Goal: Task Accomplishment & Management: Use online tool/utility

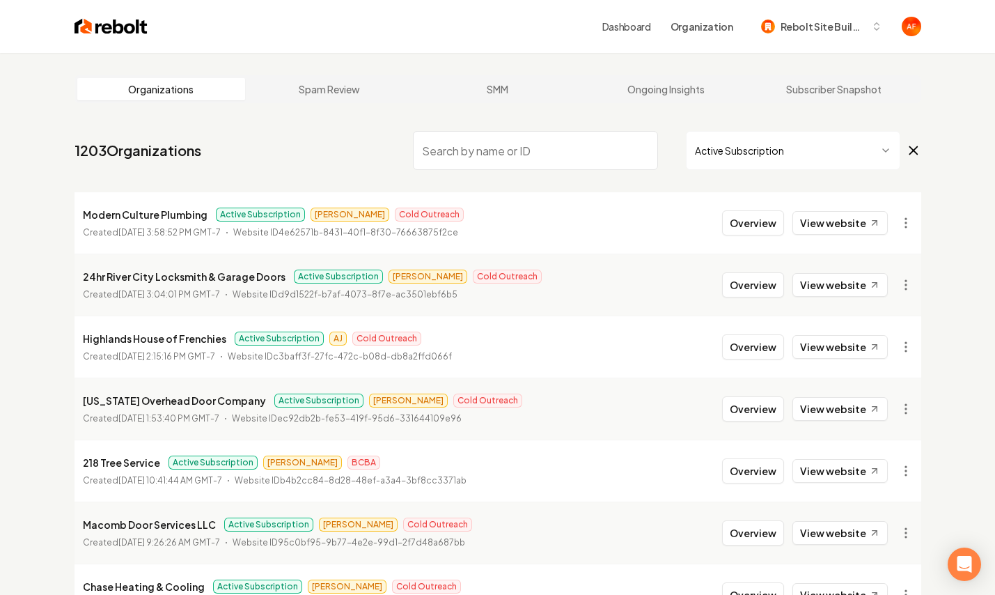
click at [760, 146] on html "Dashboard Organization Rebolt Site Builder Organizations Spam Review SMM Ongoin…" at bounding box center [497, 297] width 995 height 595
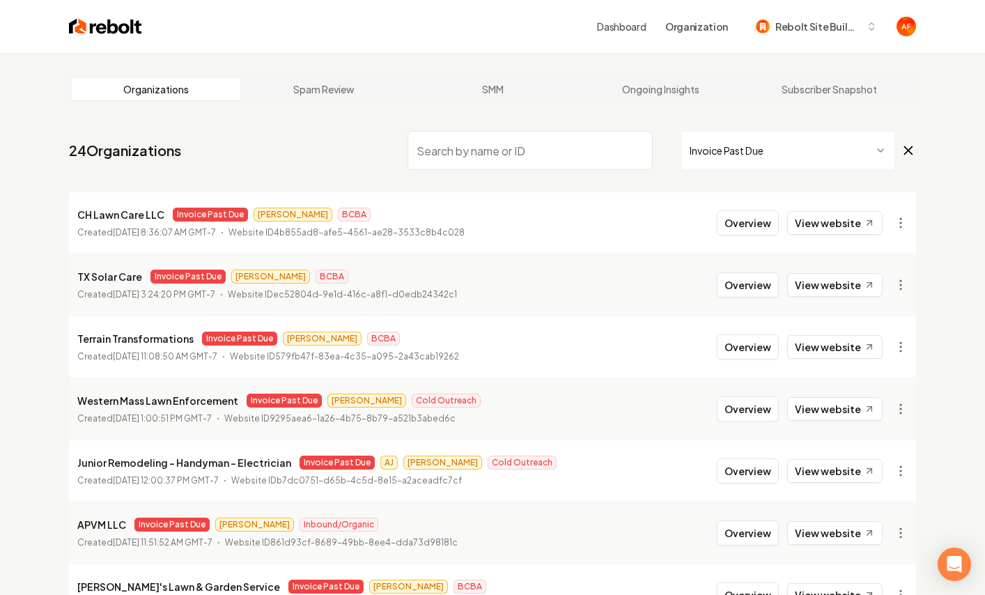
drag, startPoint x: 33, startPoint y: 147, endPoint x: 247, endPoint y: 159, distance: 214.9
click at [247, 159] on div "Organizations Spam Review SMM Ongoing Insights Subscriber Snapshot 24 Organizat…" at bounding box center [492, 461] width 985 height 817
click at [301, 142] on nav "24 Organizations Invoice Past Due" at bounding box center [492, 155] width 847 height 61
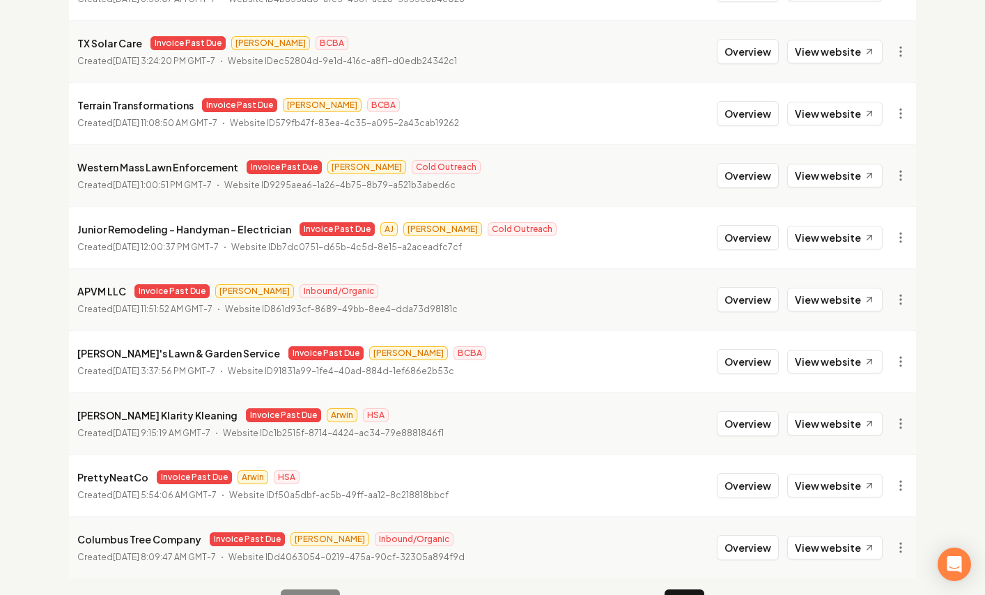
scroll to position [275, 0]
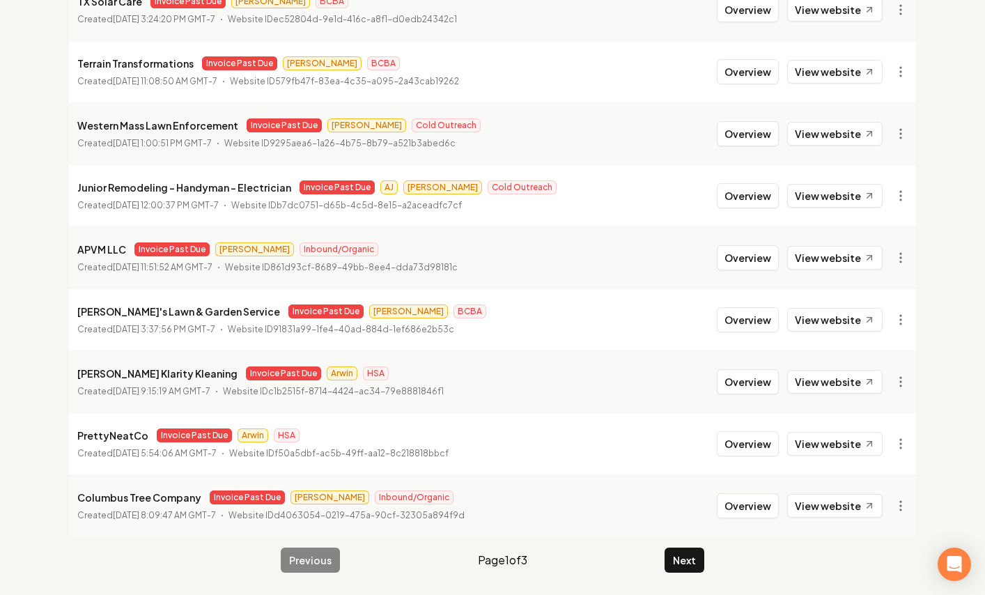
click at [662, 570] on div "Previous Page 1 of 3 Next" at bounding box center [492, 559] width 423 height 25
click at [669, 568] on button "Next" at bounding box center [684, 559] width 40 height 25
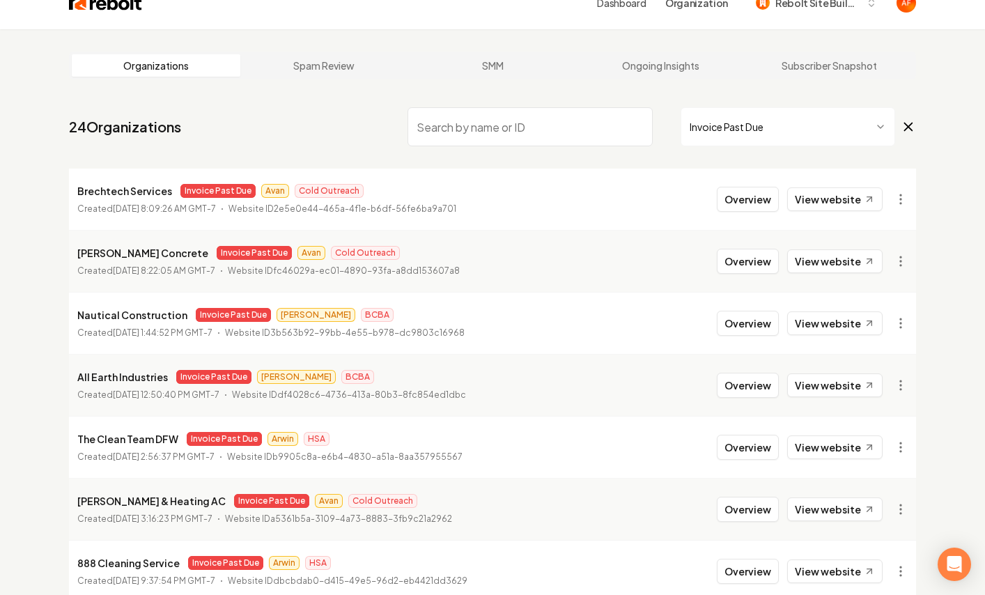
scroll to position [26, 0]
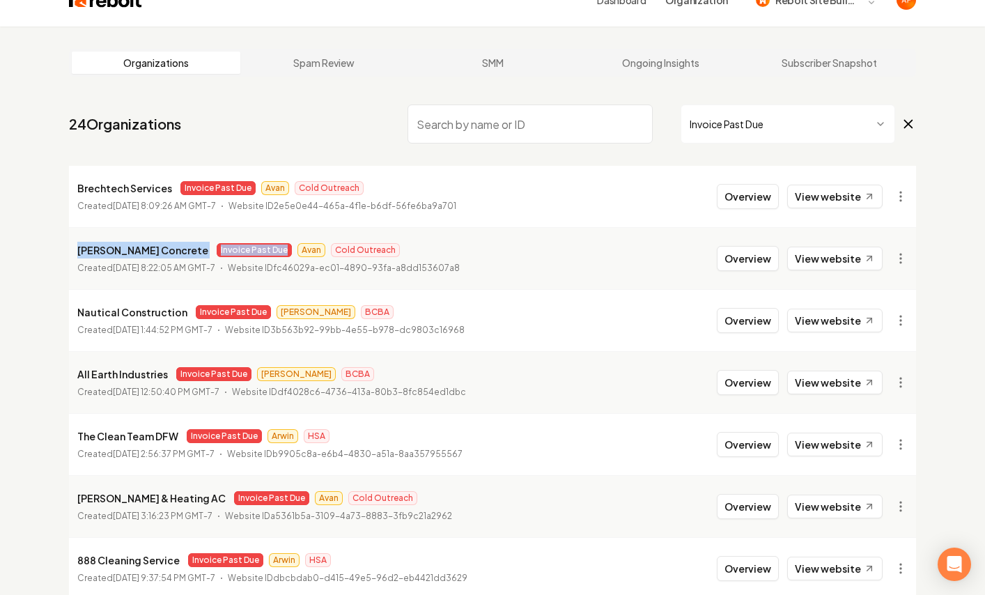
drag, startPoint x: 63, startPoint y: 253, endPoint x: 197, endPoint y: 256, distance: 133.7
click at [197, 256] on main "Organizations Spam Review SMM Ongoing Insights Subscriber Snapshot 24 Organizat…" at bounding box center [492, 434] width 891 height 817
drag, startPoint x: 181, startPoint y: 265, endPoint x: 164, endPoint y: 251, distance: 22.3
click at [181, 265] on time "June 7, 2025, 8:22:05 AM GMT-7" at bounding box center [164, 268] width 102 height 10
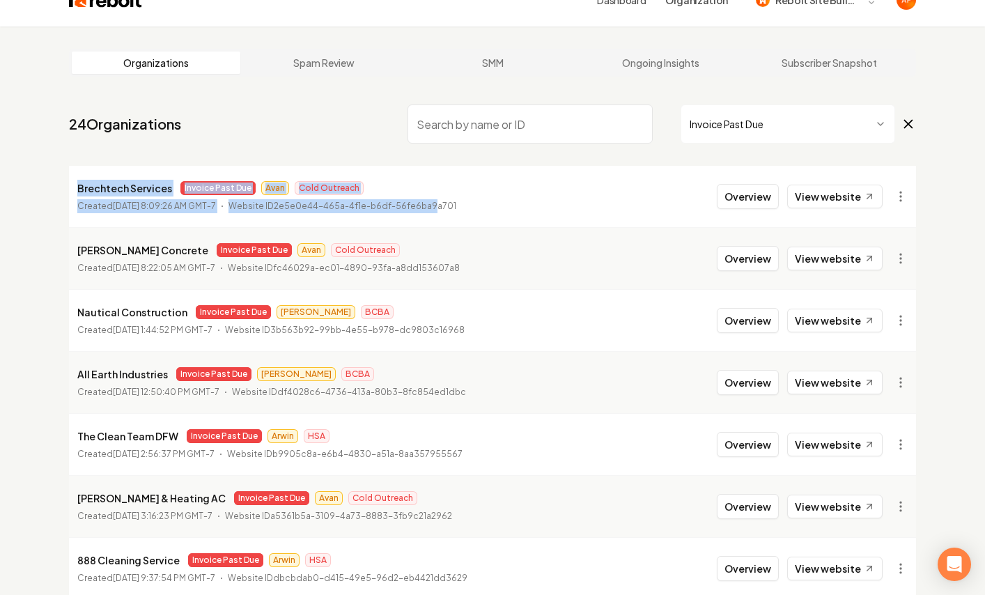
drag, startPoint x: 75, startPoint y: 185, endPoint x: 438, endPoint y: 197, distance: 363.7
click at [446, 199] on li "Brechtech Services Invoice Past Due Avan Cold Outreach Created July 3, 2025, 8:…" at bounding box center [492, 196] width 847 height 61
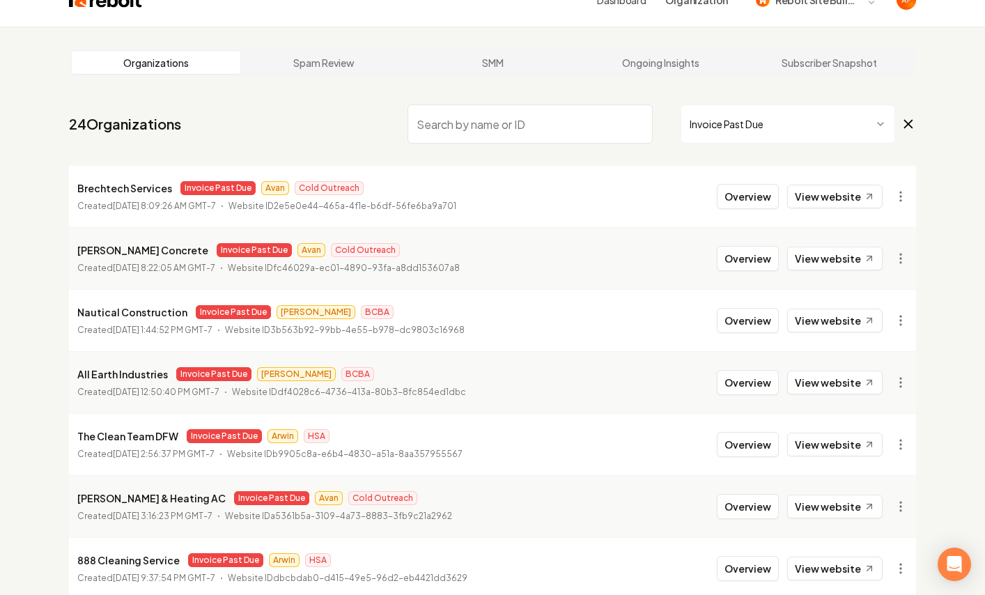
click at [474, 185] on li "Brechtech Services Invoice Past Due Avan Cold Outreach Created July 3, 2025, 8:…" at bounding box center [492, 196] width 847 height 61
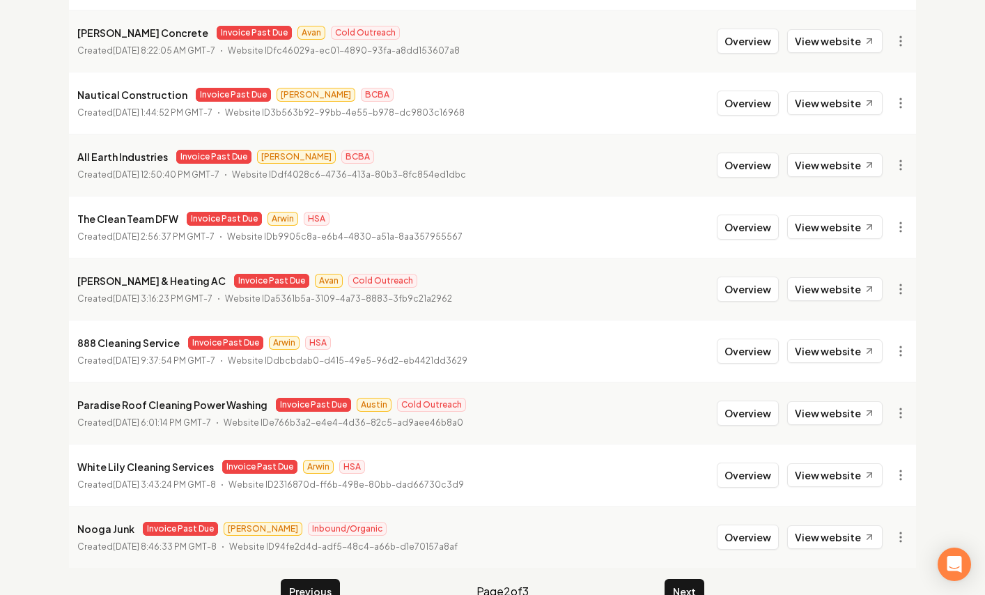
scroll to position [275, 0]
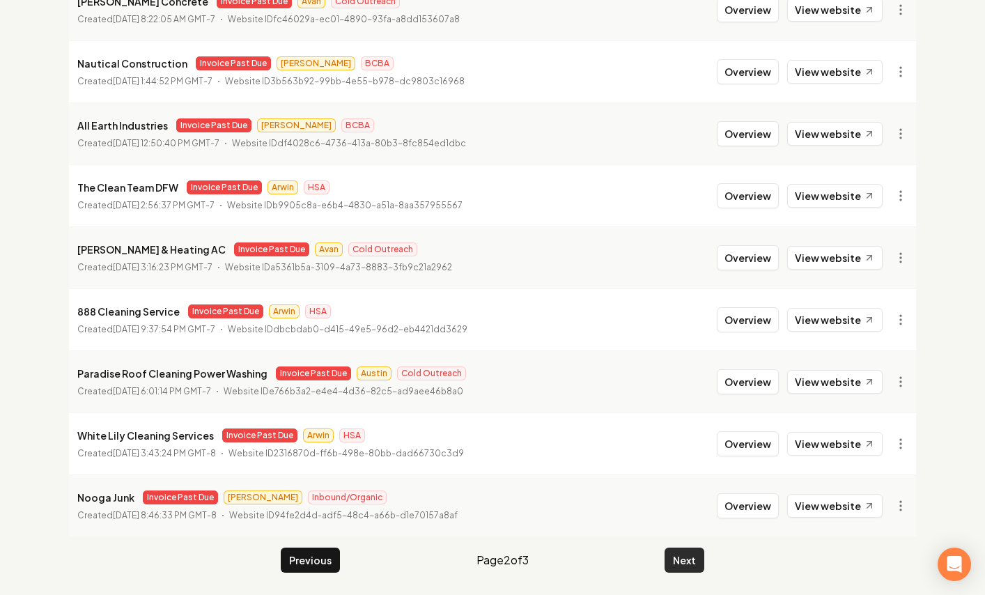
click at [682, 559] on button "Next" at bounding box center [684, 559] width 40 height 25
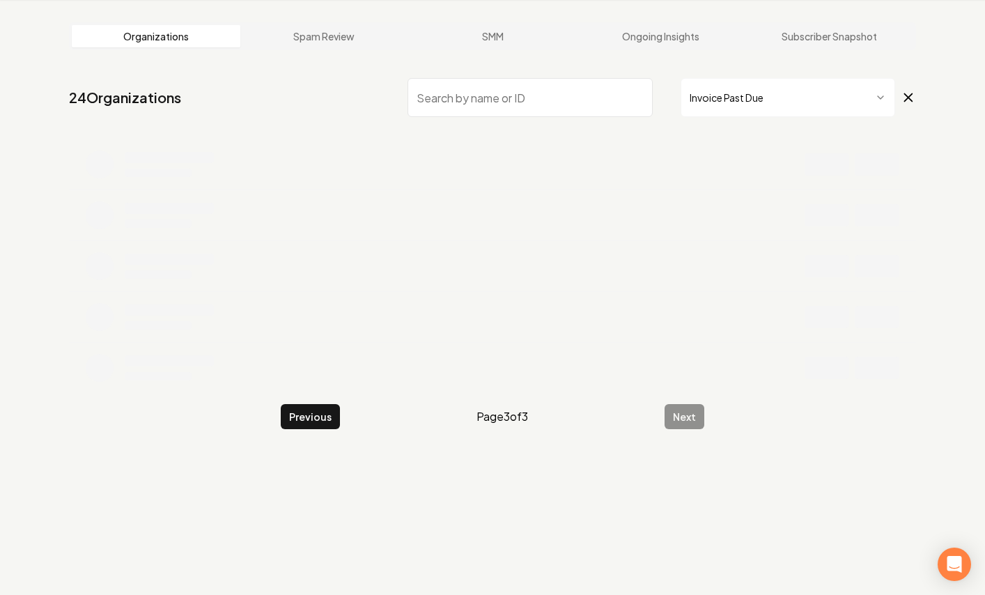
scroll to position [53, 0]
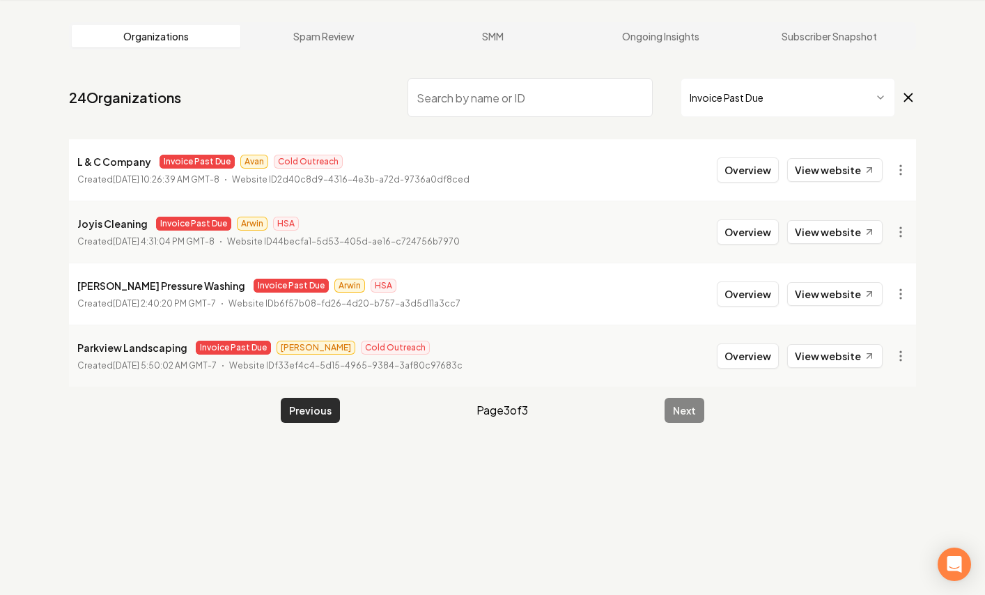
click at [315, 415] on button "Previous" at bounding box center [310, 410] width 59 height 25
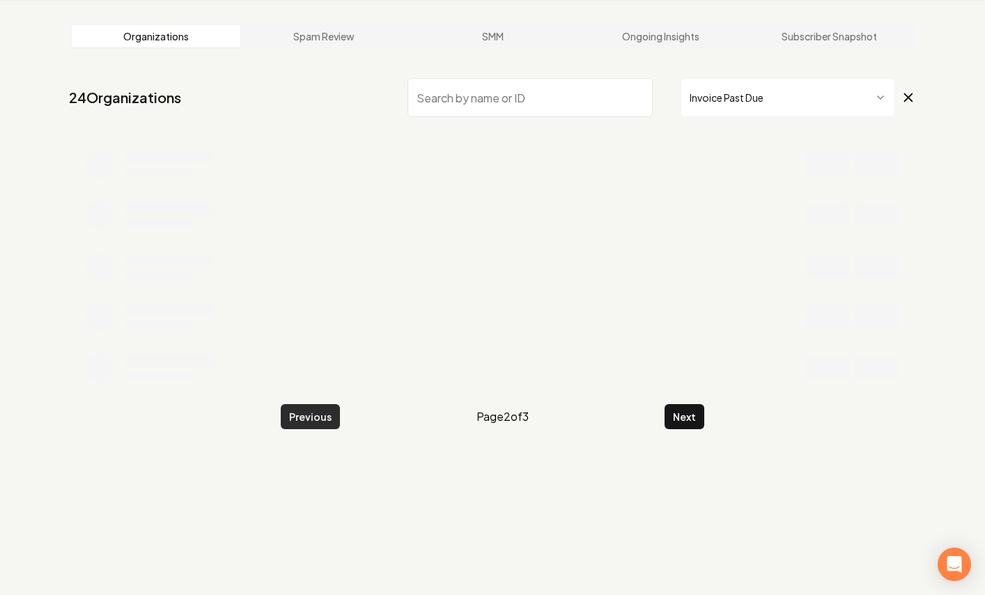
click at [315, 415] on button "Previous" at bounding box center [310, 416] width 59 height 25
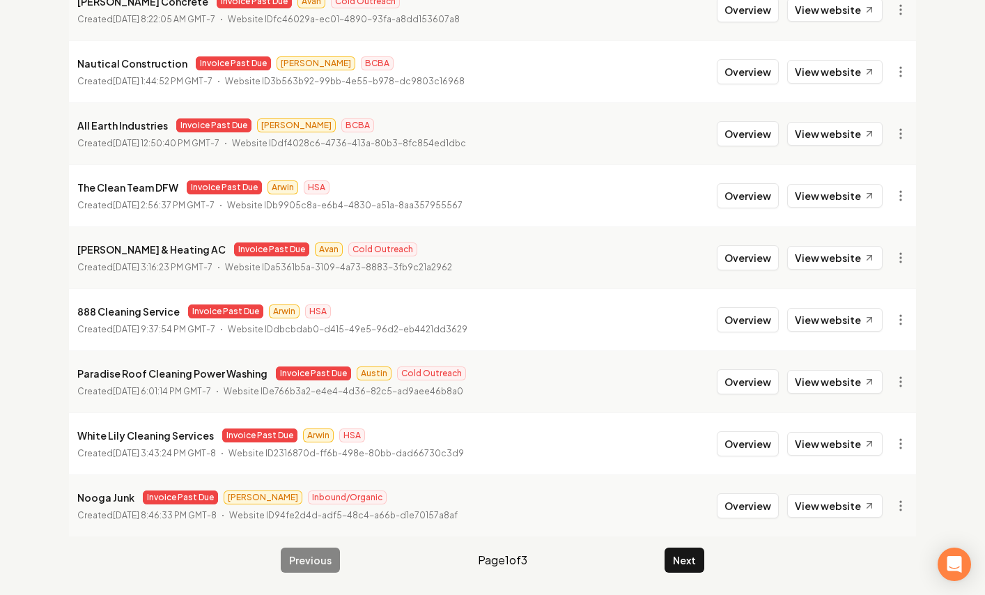
click at [687, 562] on button "Next" at bounding box center [684, 559] width 40 height 25
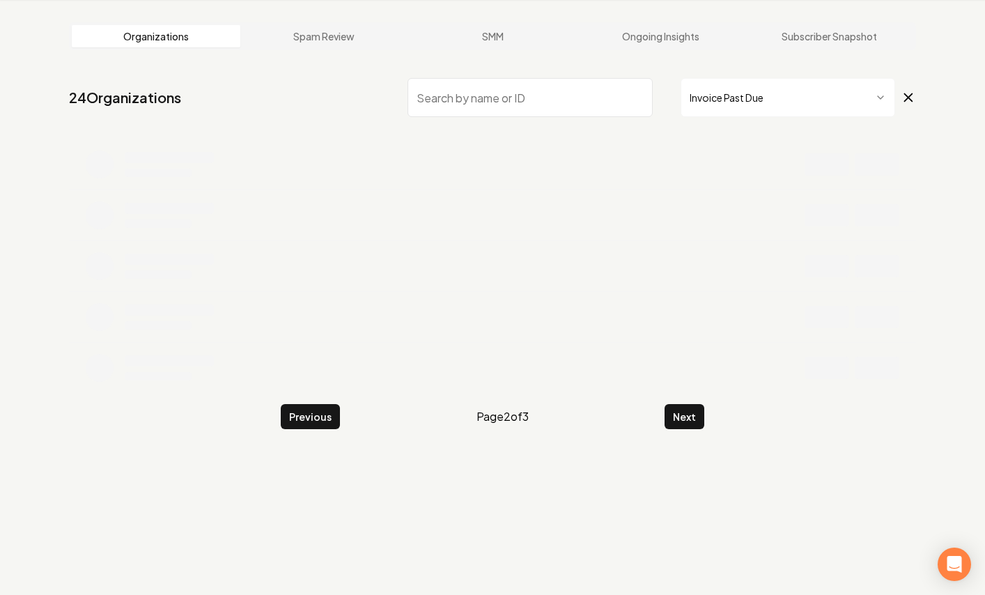
scroll to position [275, 0]
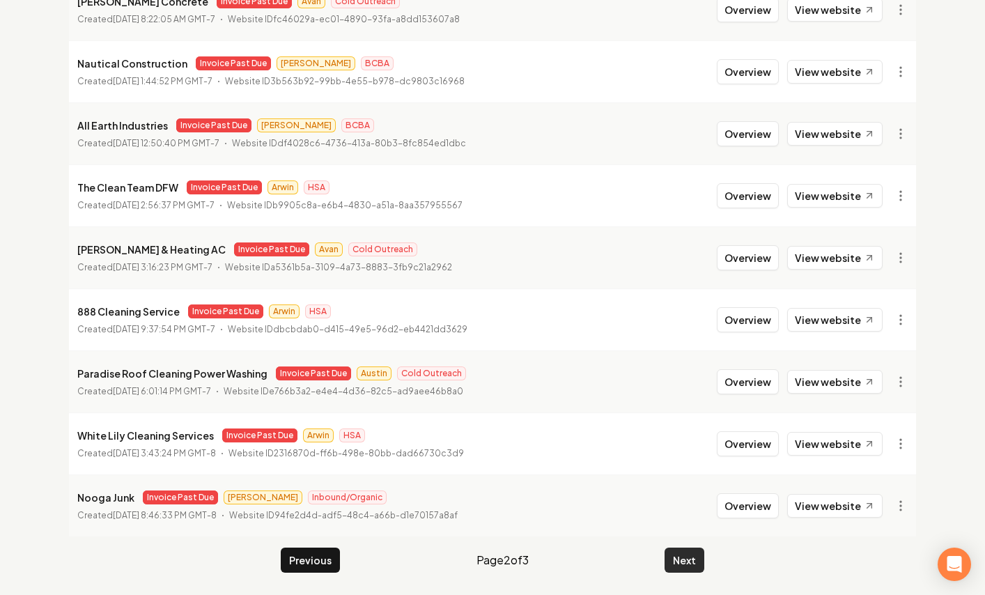
click at [673, 554] on button "Next" at bounding box center [684, 559] width 40 height 25
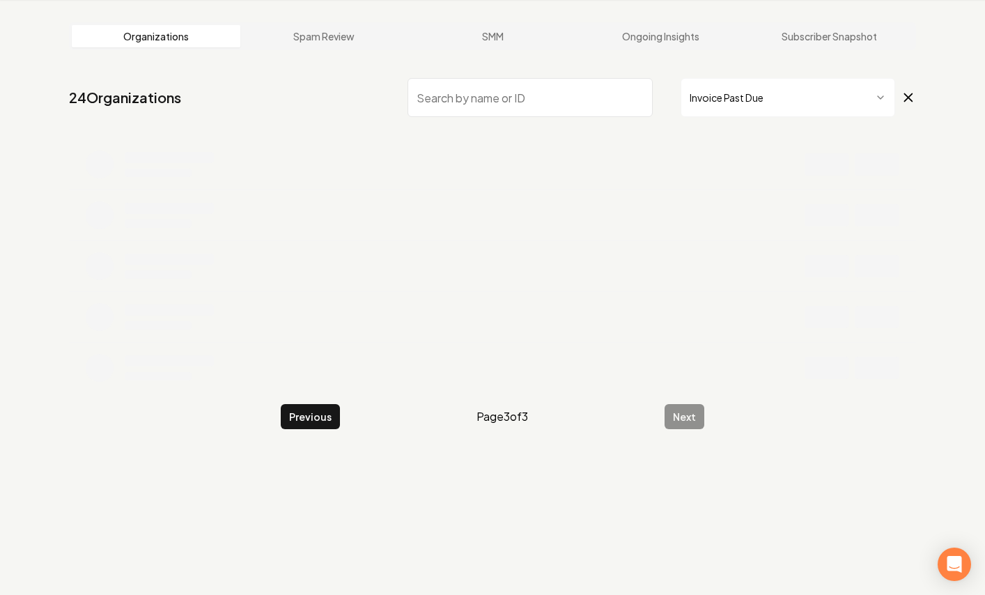
scroll to position [53, 0]
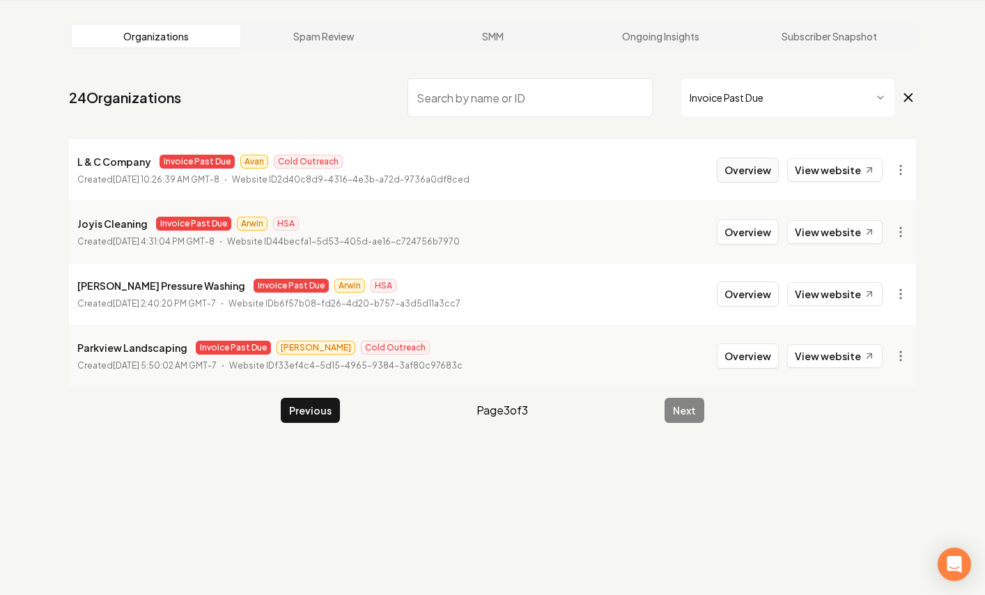
click at [743, 166] on button "Overview" at bounding box center [748, 169] width 62 height 25
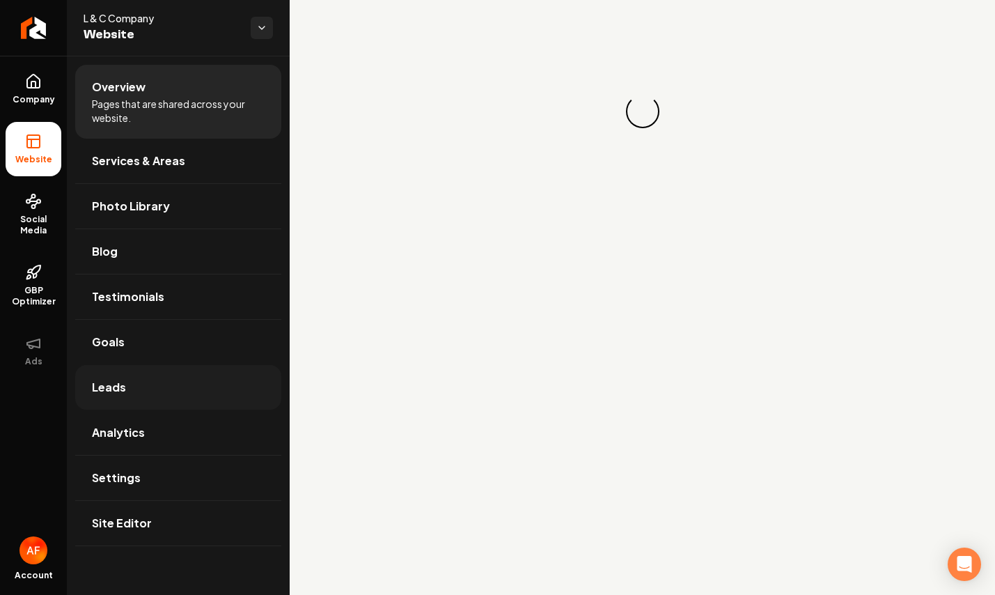
click at [137, 402] on link "Leads" at bounding box center [178, 387] width 206 height 45
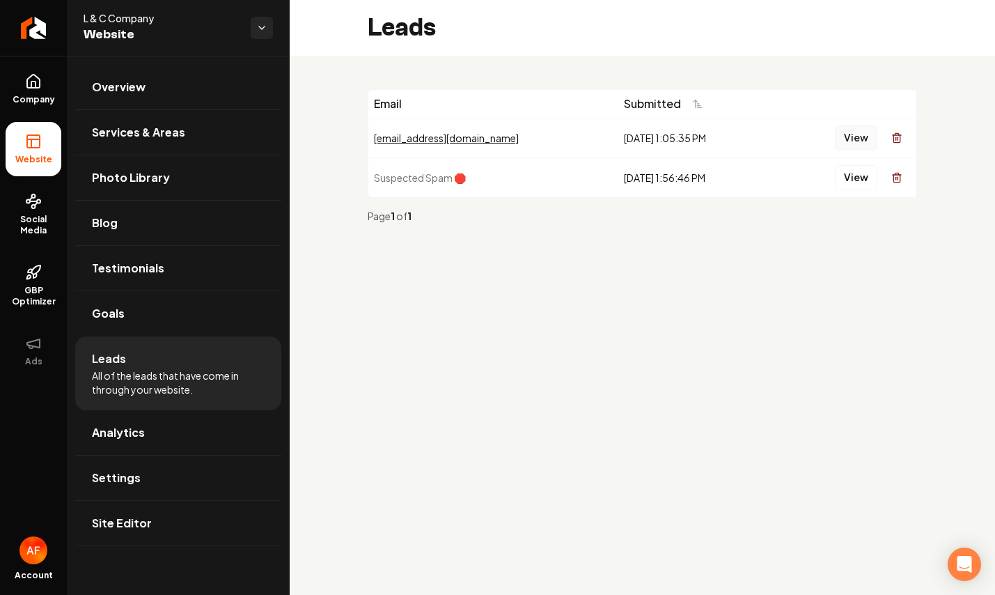
click at [852, 139] on button "View" at bounding box center [856, 137] width 42 height 25
click at [205, 419] on link "Analytics" at bounding box center [178, 432] width 206 height 45
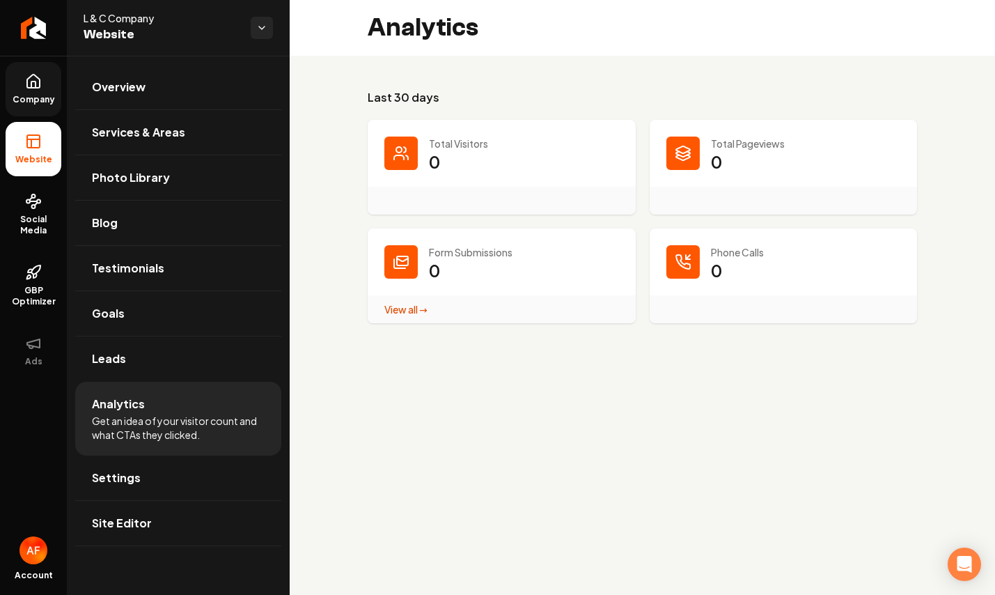
click at [39, 109] on link "Company" at bounding box center [34, 89] width 56 height 54
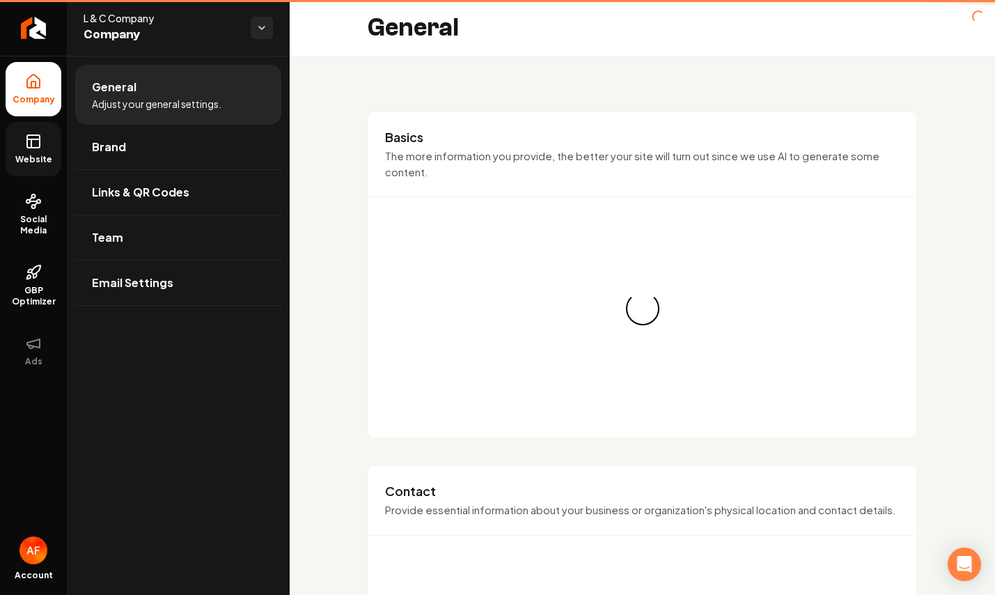
click at [38, 151] on link "Website" at bounding box center [34, 149] width 56 height 54
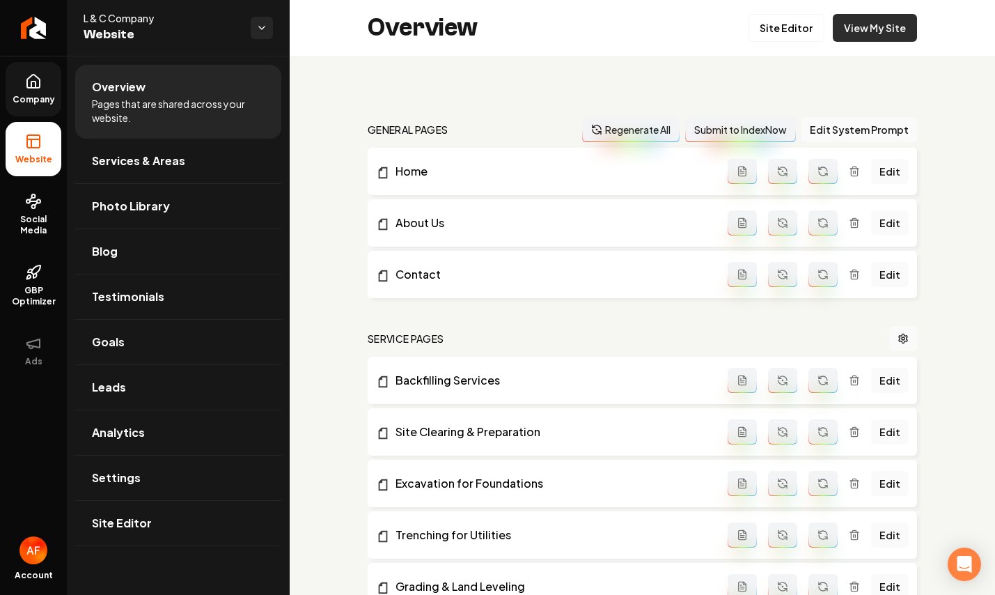
click at [876, 20] on link "View My Site" at bounding box center [875, 28] width 84 height 28
click at [33, 24] on icon "Return to dashboard" at bounding box center [33, 28] width 22 height 22
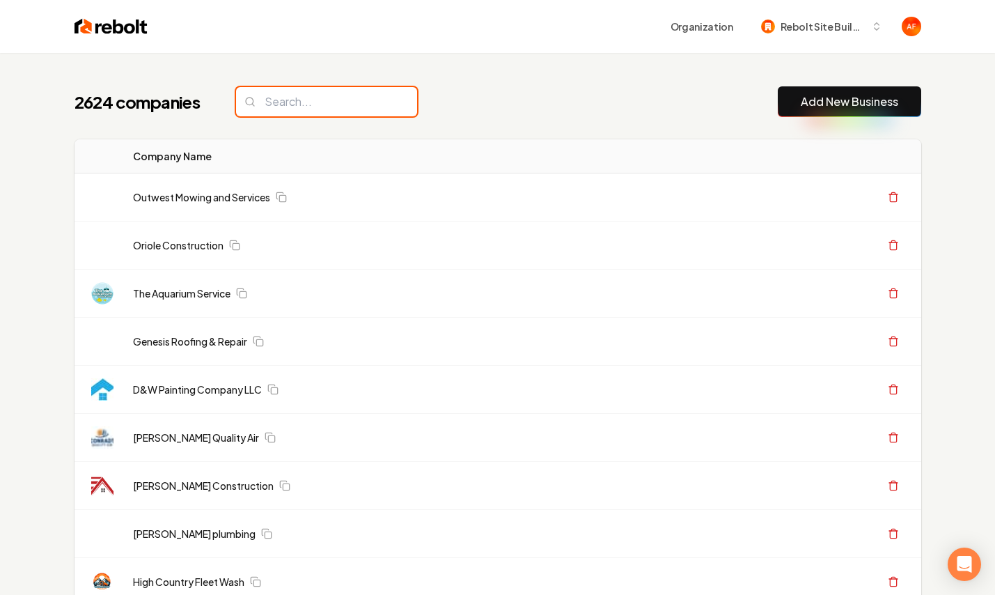
click at [308, 102] on input "search" at bounding box center [326, 101] width 181 height 29
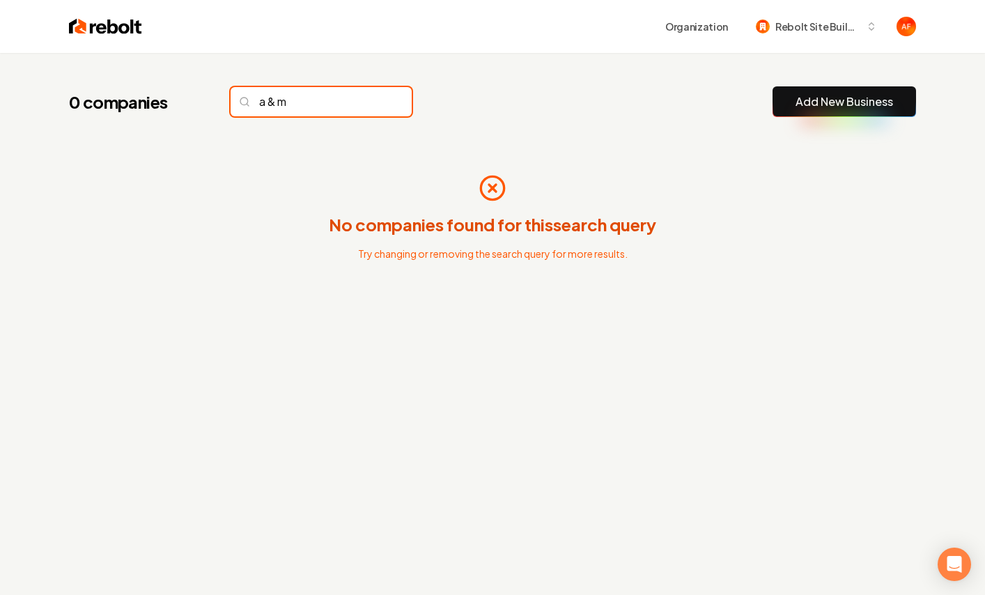
click at [278, 102] on input "a & m" at bounding box center [321, 101] width 181 height 29
type input "a and m"
click at [109, 35] on img at bounding box center [105, 27] width 73 height 20
drag, startPoint x: 395, startPoint y: 107, endPoint x: 368, endPoint y: 105, distance: 27.2
click at [392, 107] on div "0 companies a and m Add New Business" at bounding box center [492, 101] width 847 height 31
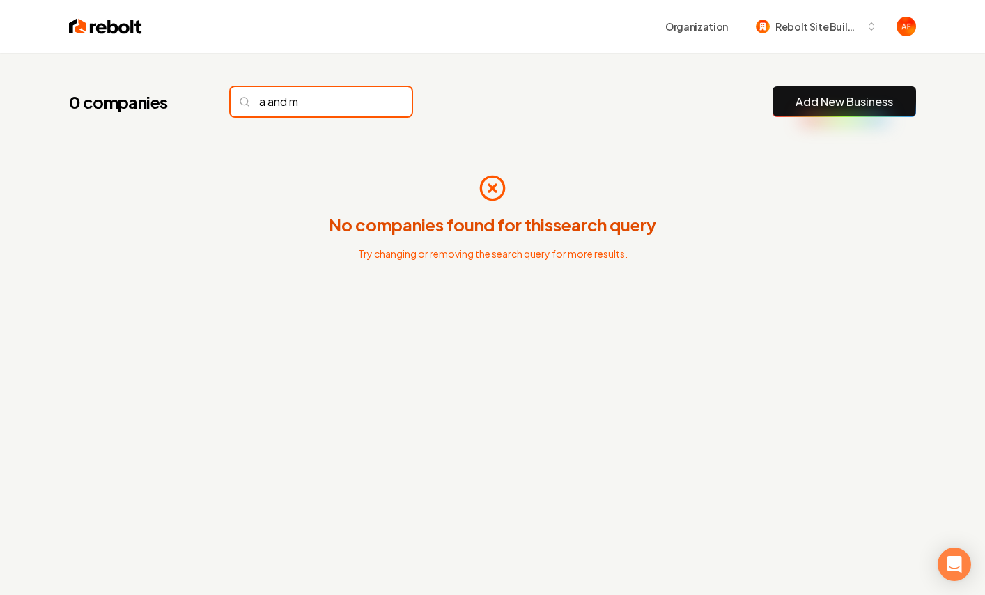
click at [368, 105] on input "a and m" at bounding box center [321, 101] width 181 height 29
drag, startPoint x: 374, startPoint y: 104, endPoint x: 523, endPoint y: 42, distance: 161.7
click at [373, 104] on input "a and m" at bounding box center [321, 101] width 181 height 29
click at [371, 102] on input "a and m" at bounding box center [321, 101] width 181 height 29
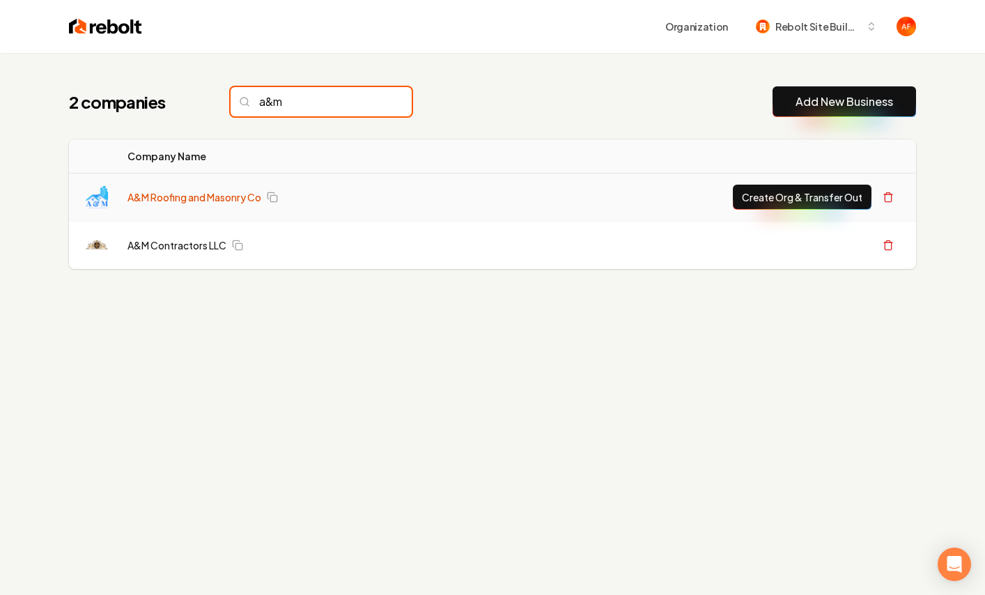
type input "a&m"
click at [175, 190] on link "A&M Roofing and Masonry Co" at bounding box center [194, 197] width 134 height 14
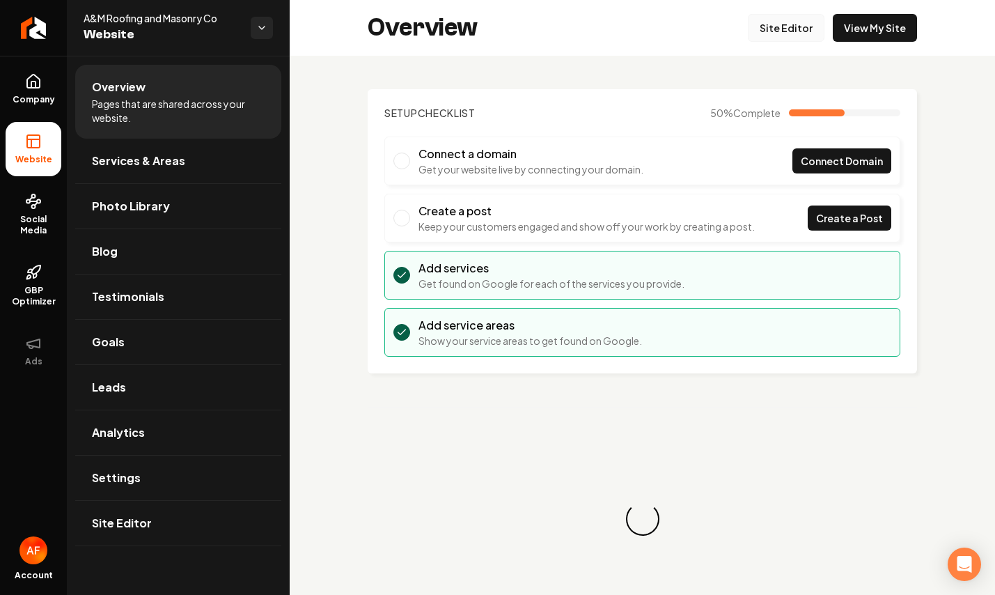
click at [766, 31] on link "Site Editor" at bounding box center [786, 28] width 77 height 28
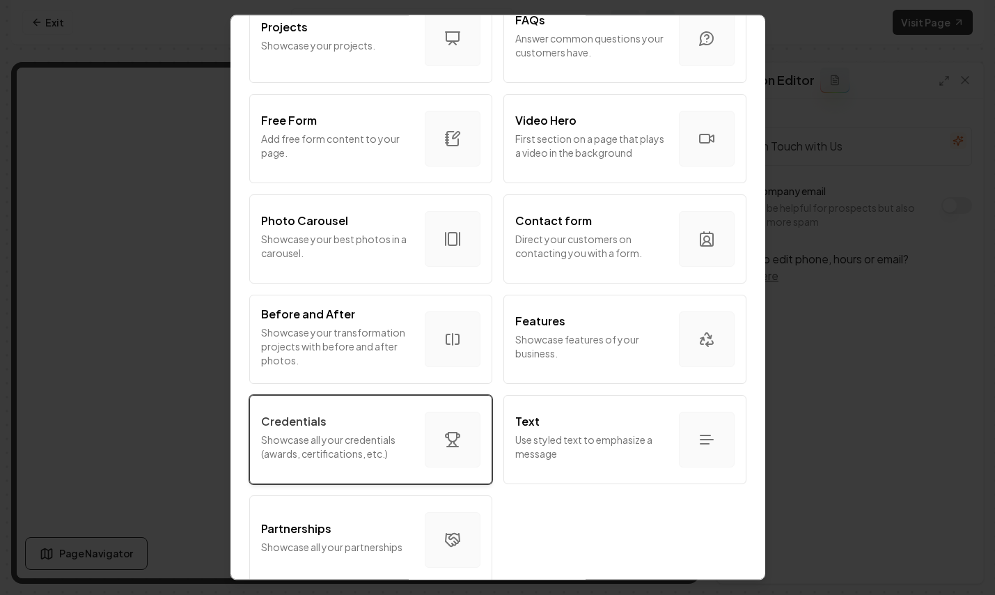
scroll to position [749, 0]
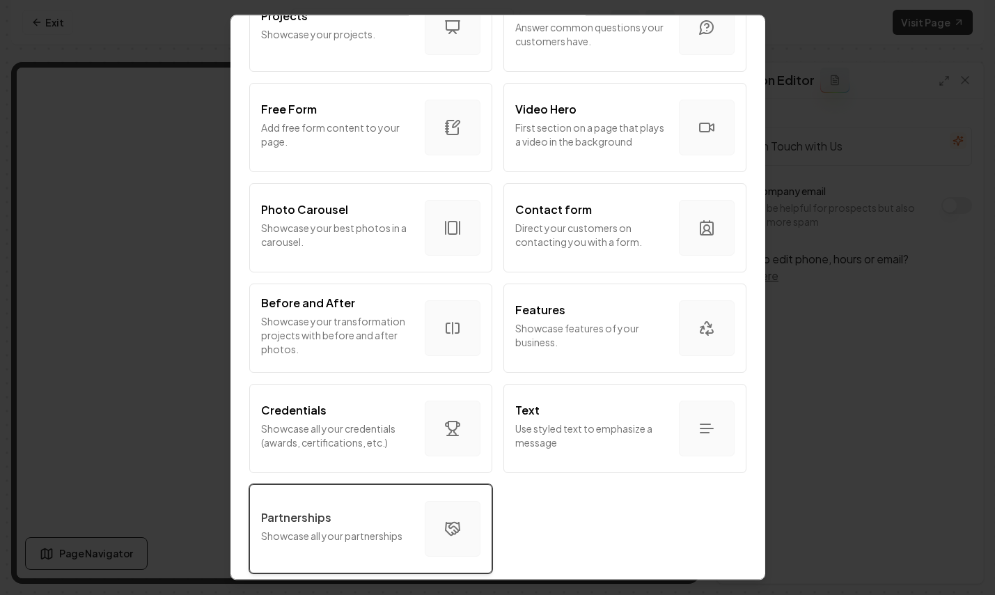
click at [348, 490] on button "Partnerships Showcase all your partnerships" at bounding box center [370, 528] width 243 height 89
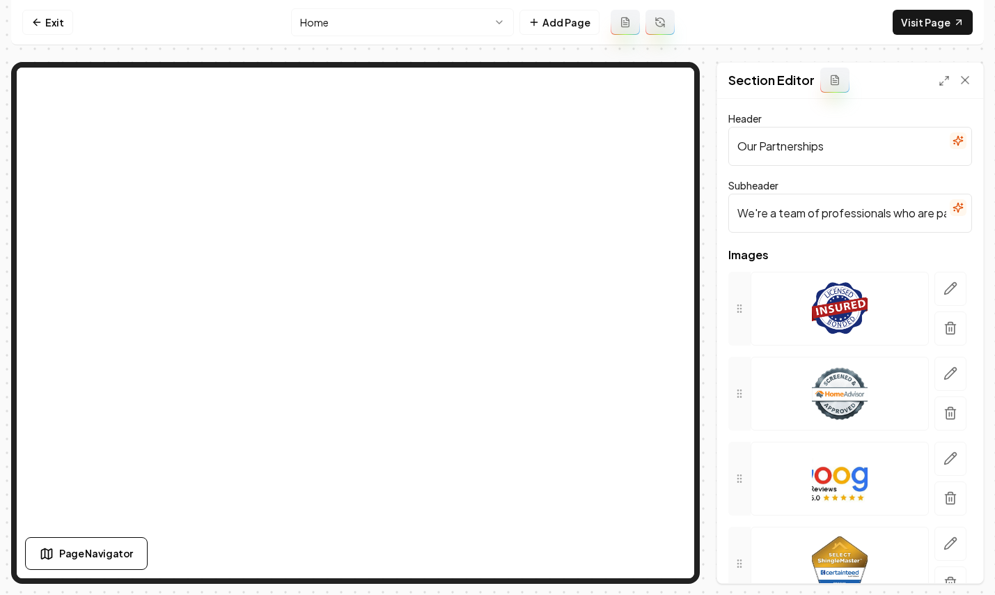
click at [850, 233] on form "Header Our Partnerships Subheader We're a team of professionals who are passion…" at bounding box center [850, 373] width 244 height 527
click at [853, 215] on input "We're a team of professionals who are passionate about what we do." at bounding box center [850, 213] width 244 height 39
click at [832, 208] on input "We're a team of professionals who are passionate about what we do." at bounding box center [850, 213] width 244 height 39
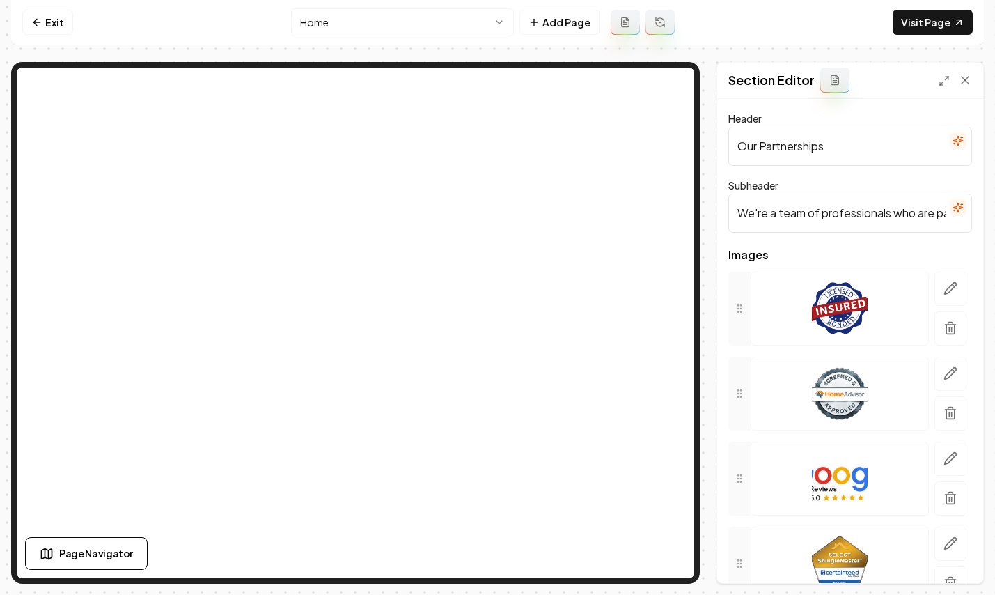
click at [832, 208] on input "We're a team of professionals who are passionate about what we do." at bounding box center [850, 213] width 244 height 39
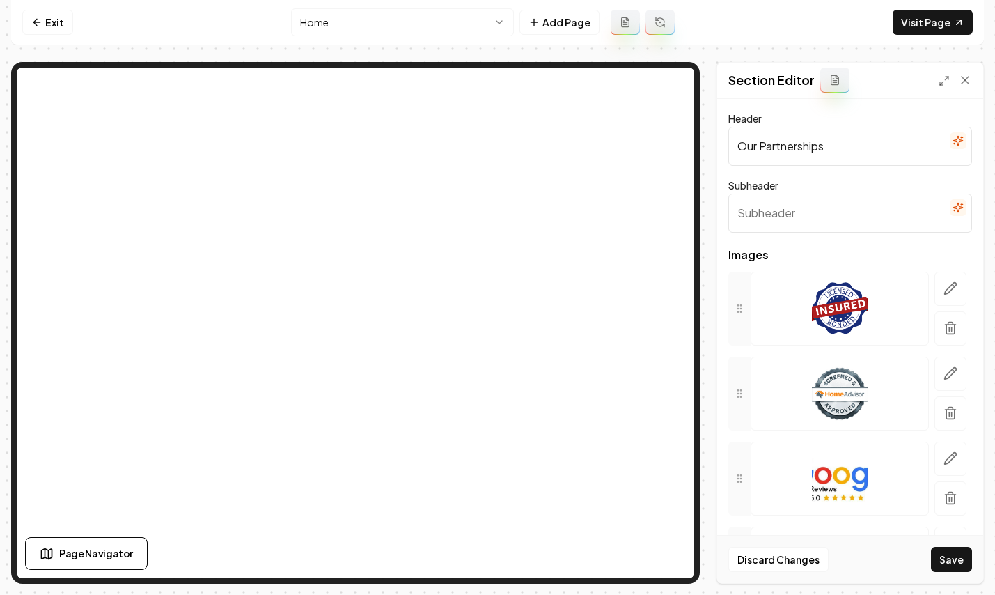
click at [820, 137] on input "Our Partnerships" at bounding box center [850, 146] width 244 height 39
click at [944, 281] on icon "button" at bounding box center [951, 288] width 14 height 14
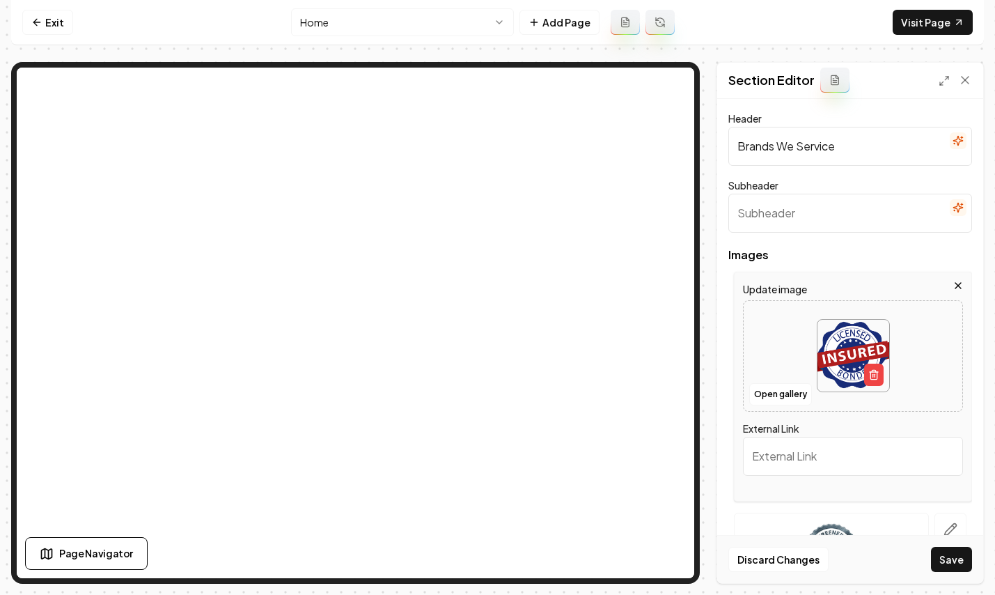
click at [827, 136] on input "Brands We Service" at bounding box center [850, 146] width 244 height 39
click at [826, 139] on input "Brands We Service" at bounding box center [850, 146] width 244 height 39
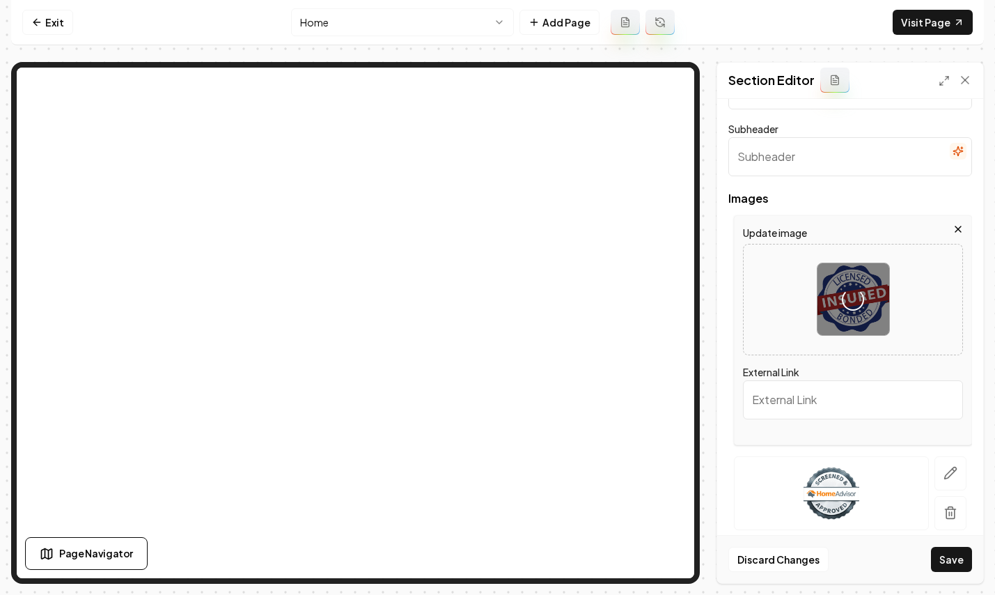
scroll to position [126, 0]
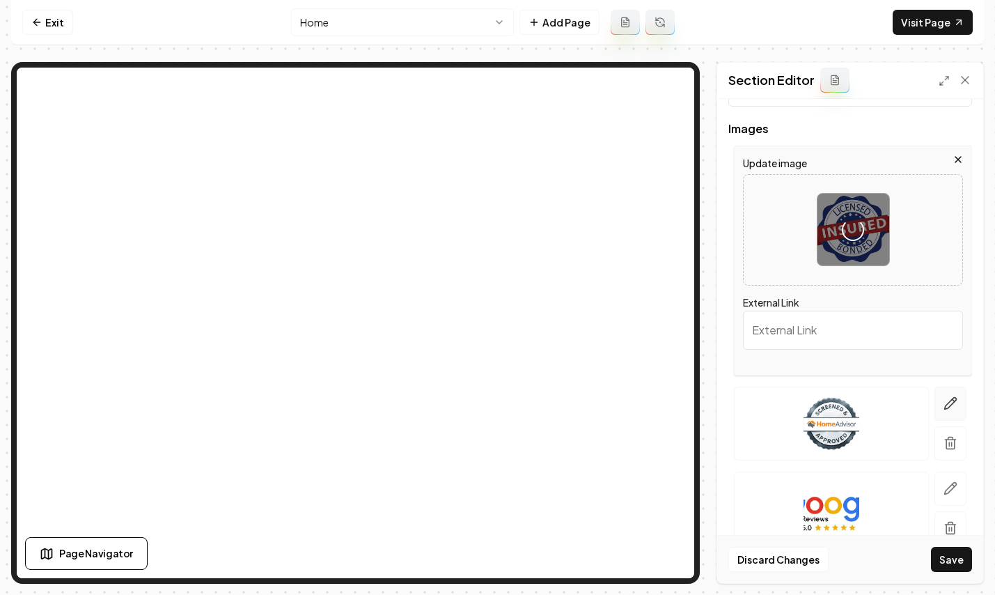
type input "Brands We Trust"
click at [944, 404] on icon "button" at bounding box center [951, 403] width 14 height 14
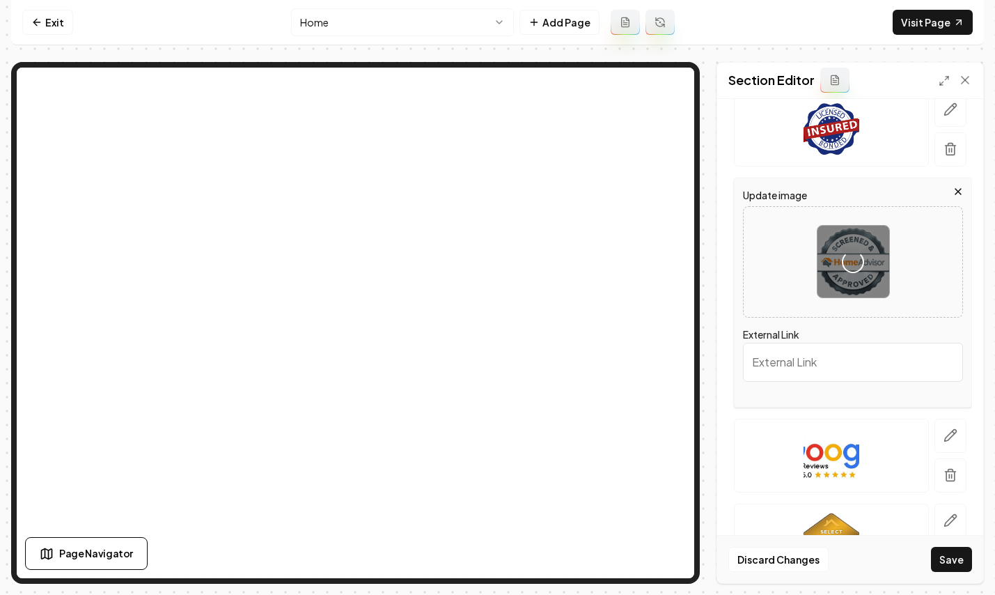
scroll to position [274, 0]
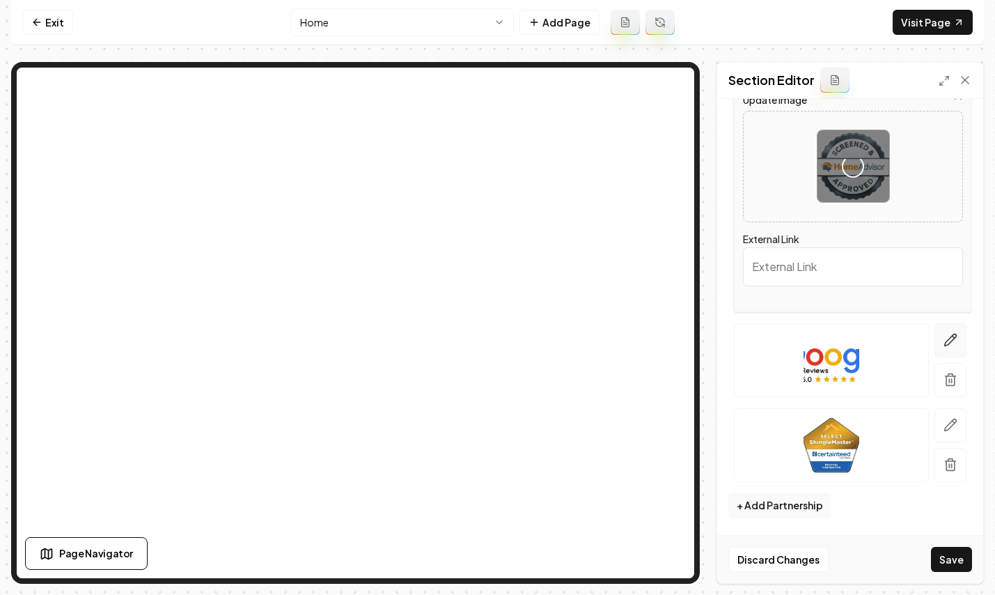
click at [944, 342] on icon "button" at bounding box center [951, 340] width 14 height 14
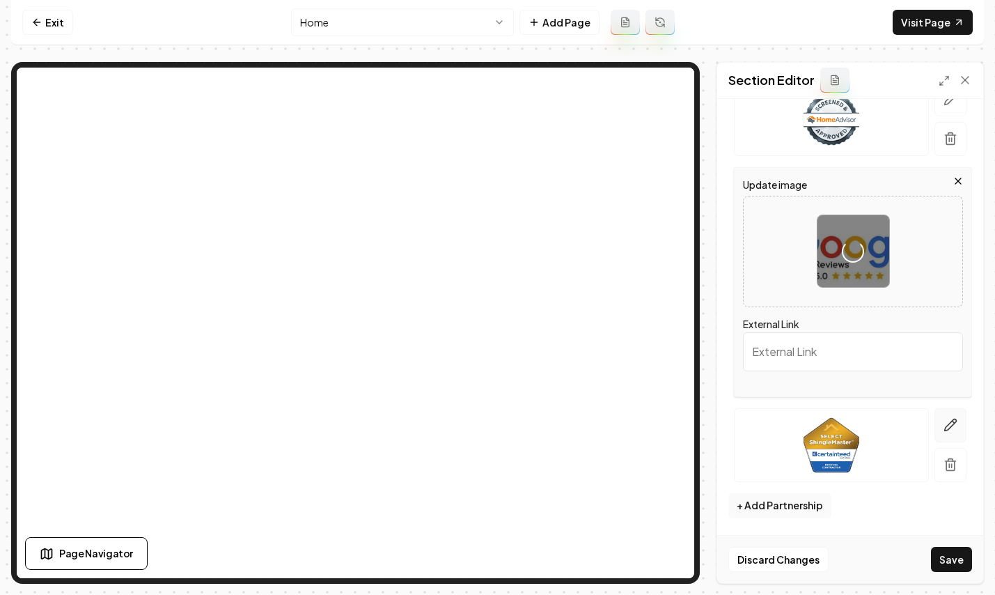
click at [937, 416] on button "button" at bounding box center [951, 425] width 32 height 34
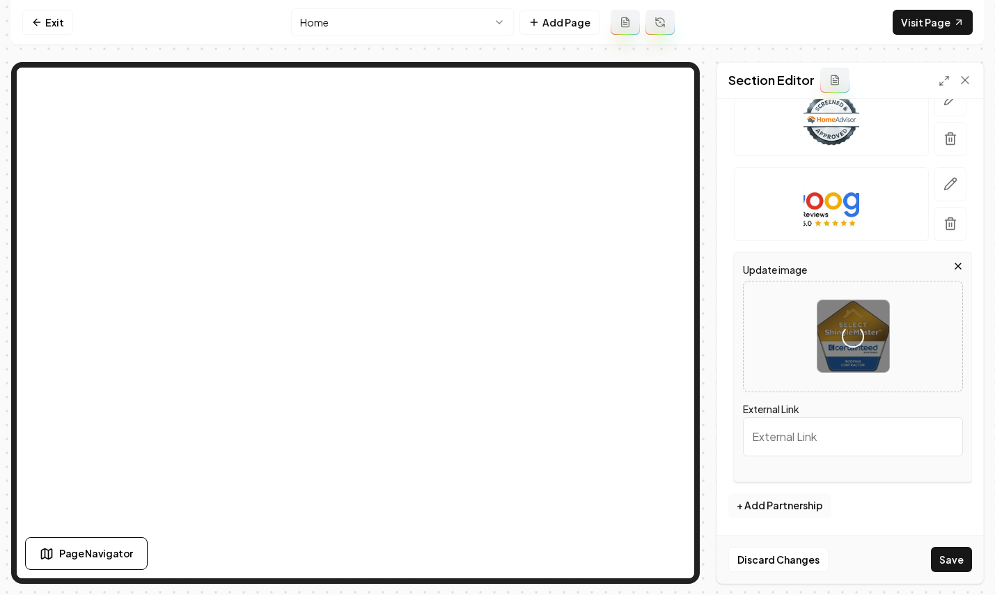
click at [796, 503] on button "+ Add Partnership" at bounding box center [779, 505] width 103 height 25
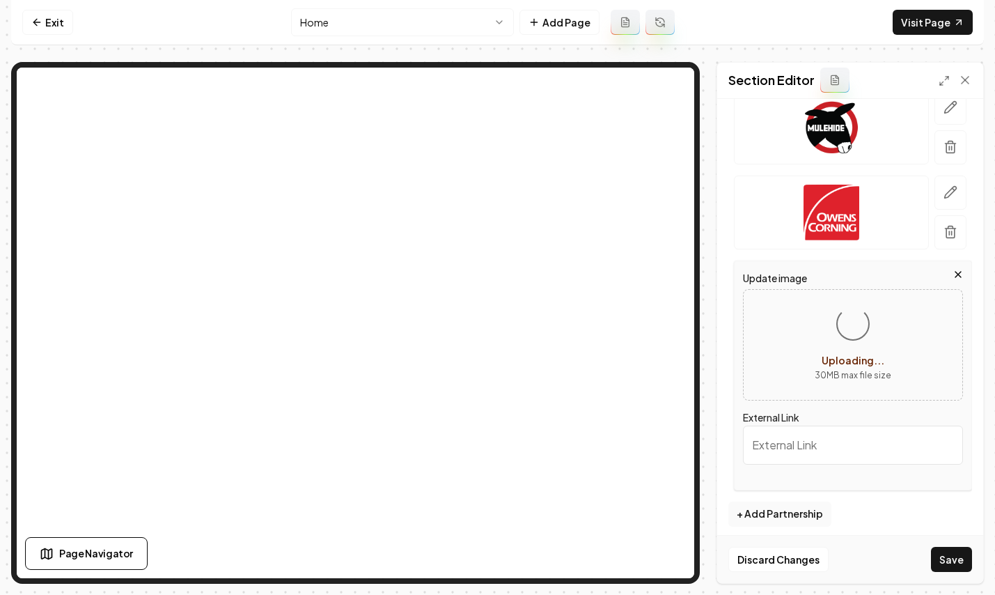
scroll to position [359, 0]
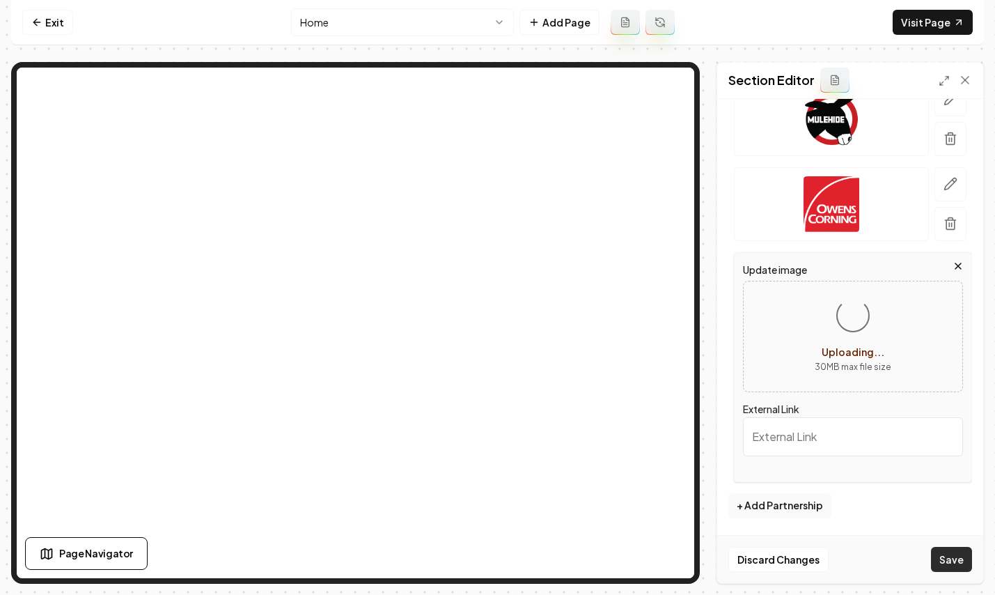
click at [956, 556] on button "Save" at bounding box center [951, 559] width 41 height 25
click at [951, 559] on button "Save" at bounding box center [951, 559] width 41 height 25
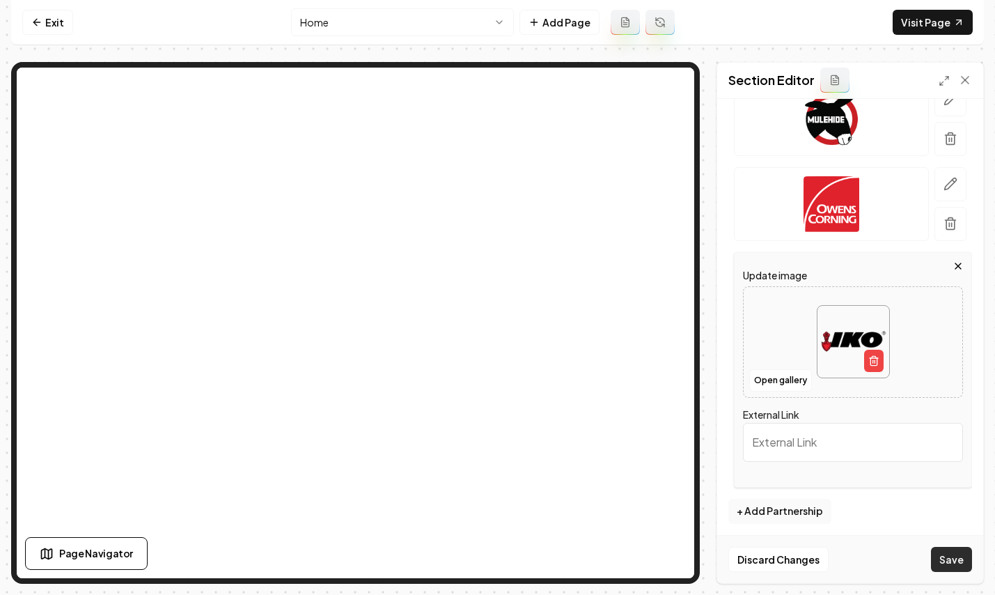
click at [952, 565] on button "Save" at bounding box center [951, 559] width 41 height 25
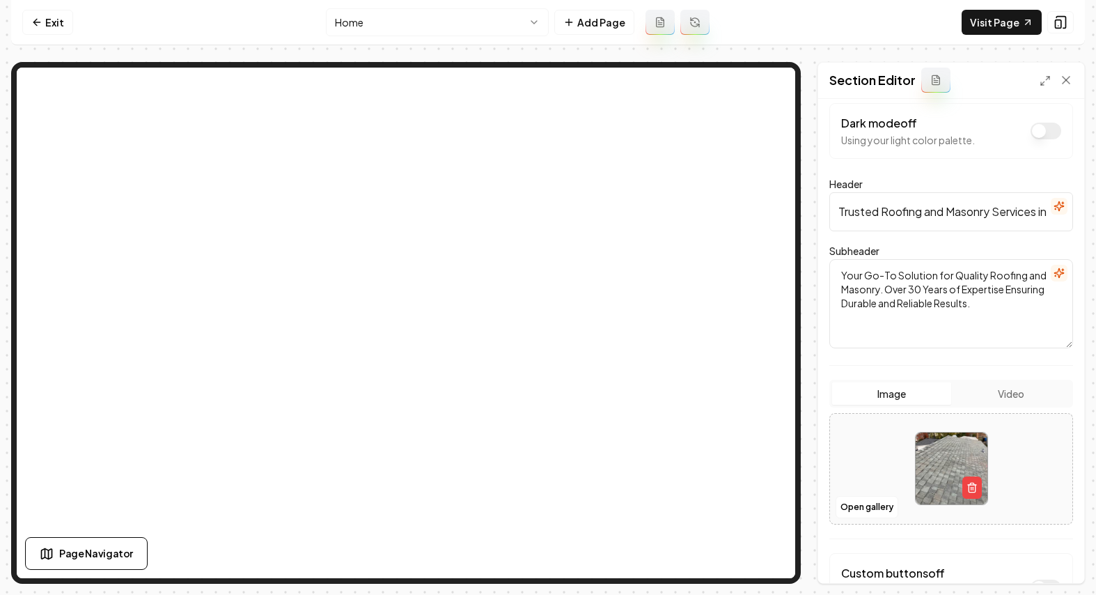
scroll to position [117, 0]
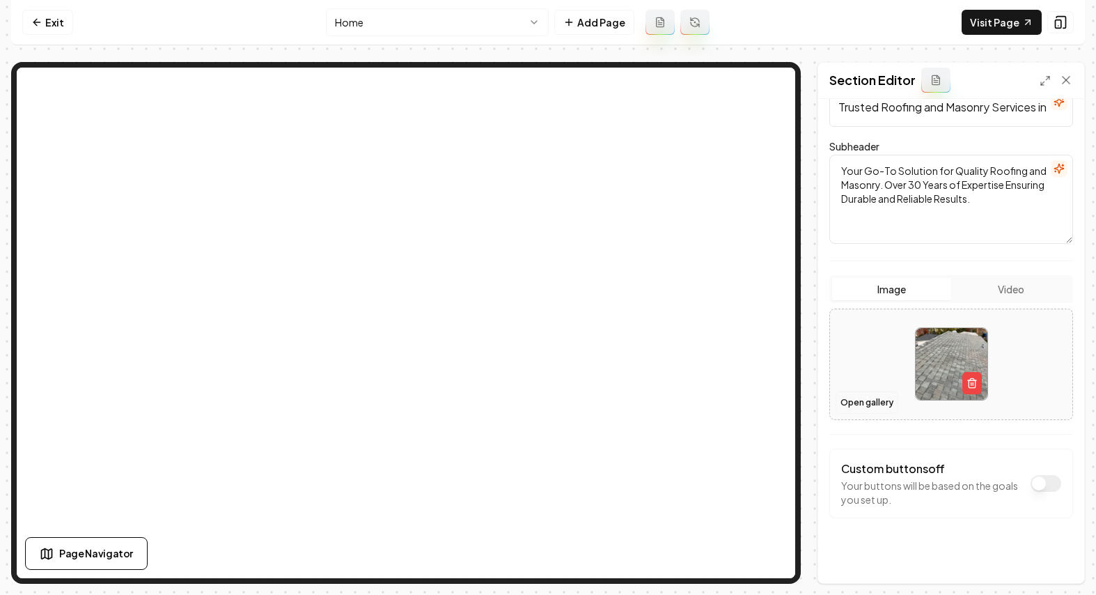
click at [839, 396] on button "Open gallery" at bounding box center [867, 402] width 63 height 22
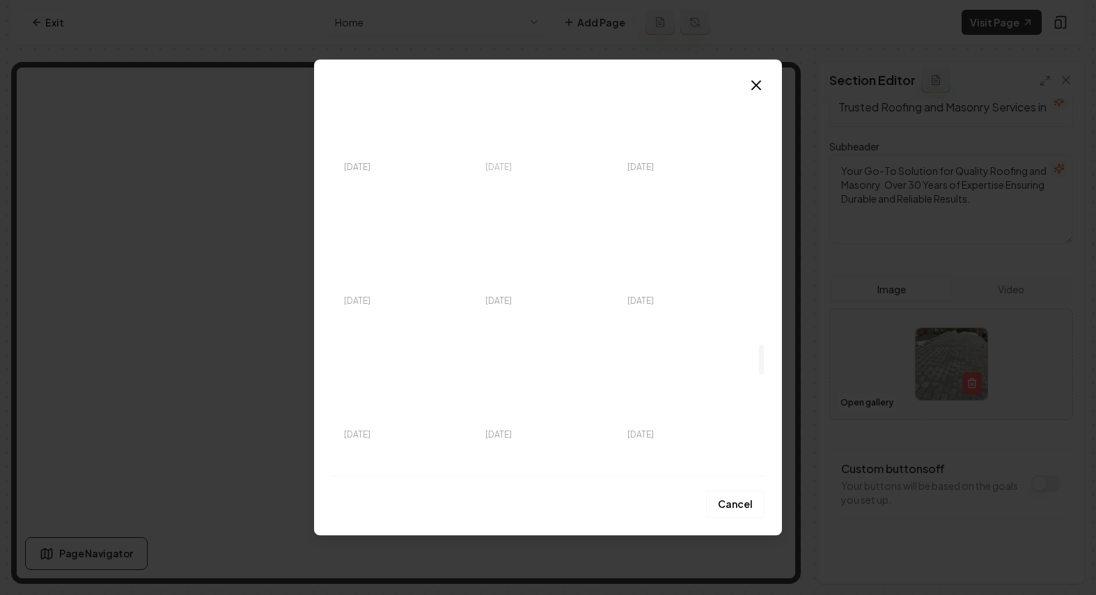
scroll to position [3306, 0]
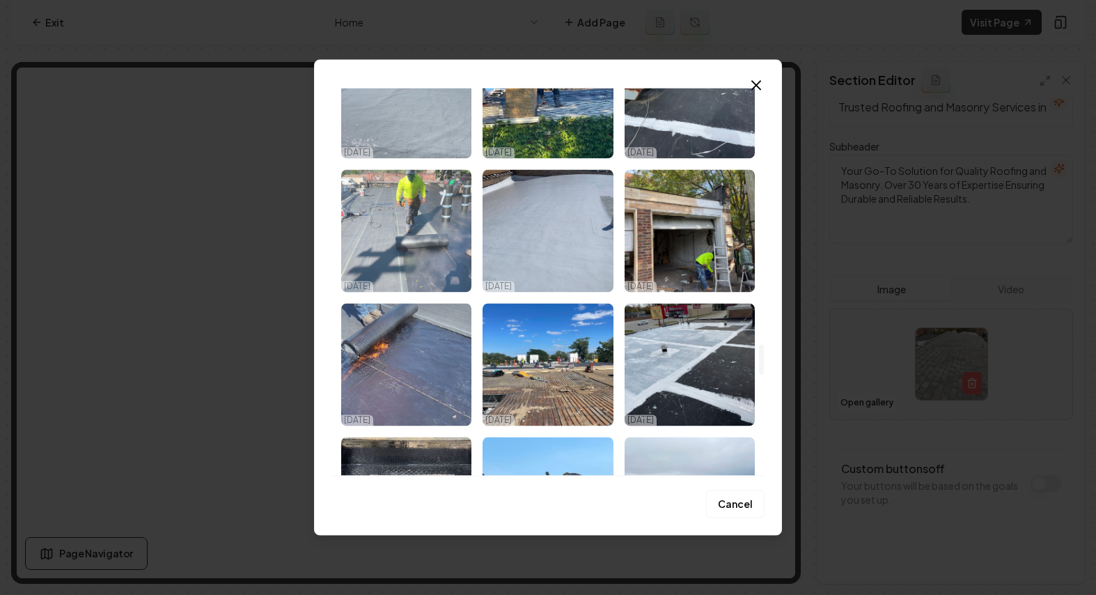
click at [422, 242] on img "Select image image_68e69db55c7cd75eb827e06b.jpeg" at bounding box center [406, 230] width 130 height 123
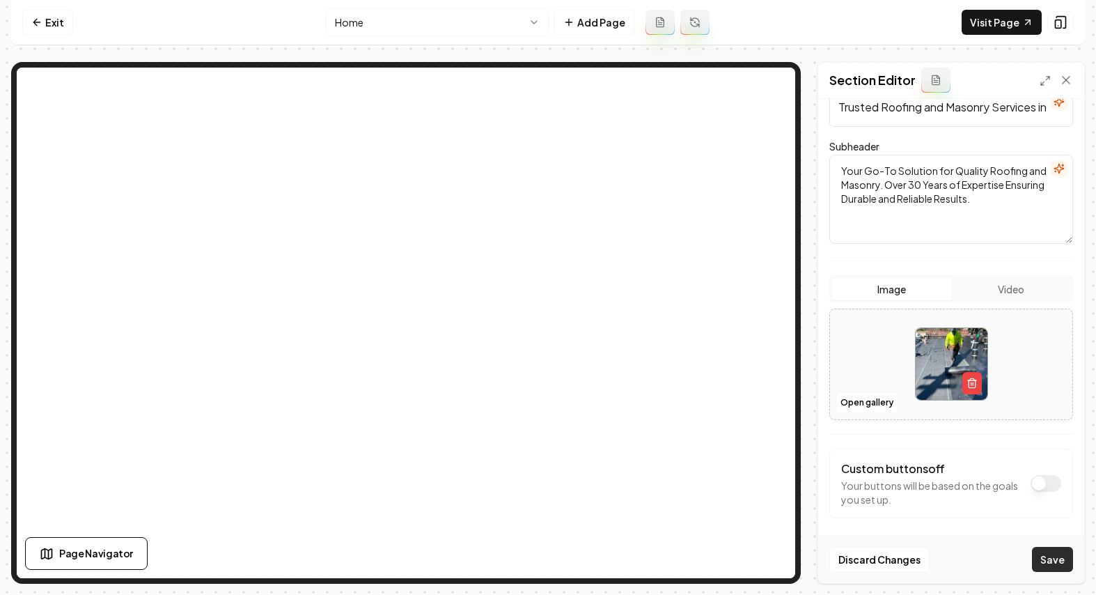
click at [984, 549] on button "Save" at bounding box center [1052, 559] width 41 height 25
click at [984, 201] on html "Computer Required This feature is only available on a computer. Please switch t…" at bounding box center [548, 297] width 1096 height 595
click at [593, 33] on button "Add Page" at bounding box center [594, 22] width 80 height 25
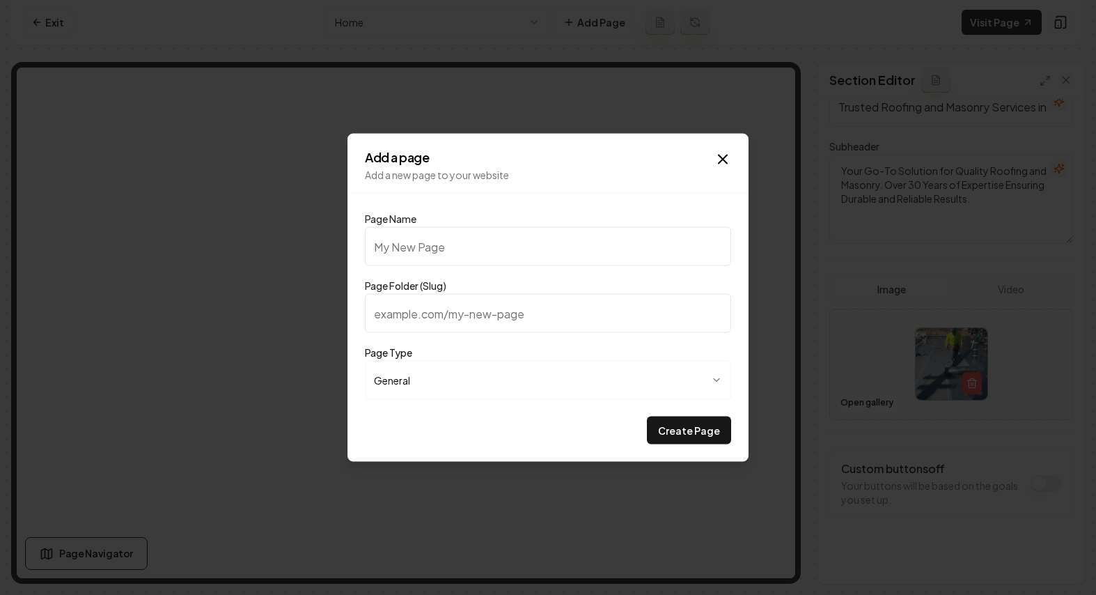
type input "P"
type input "p"
type input "Pr"
type input "pr"
type input "Pri"
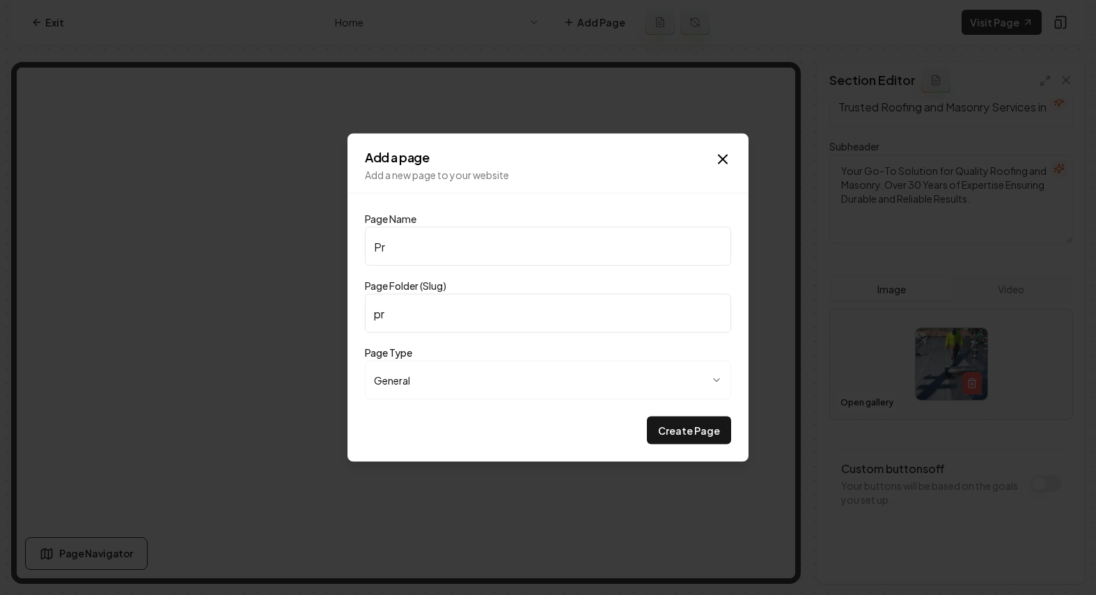
type input "pri"
type input "Pric"
type input "pric"
type input "Prici"
type input "prici"
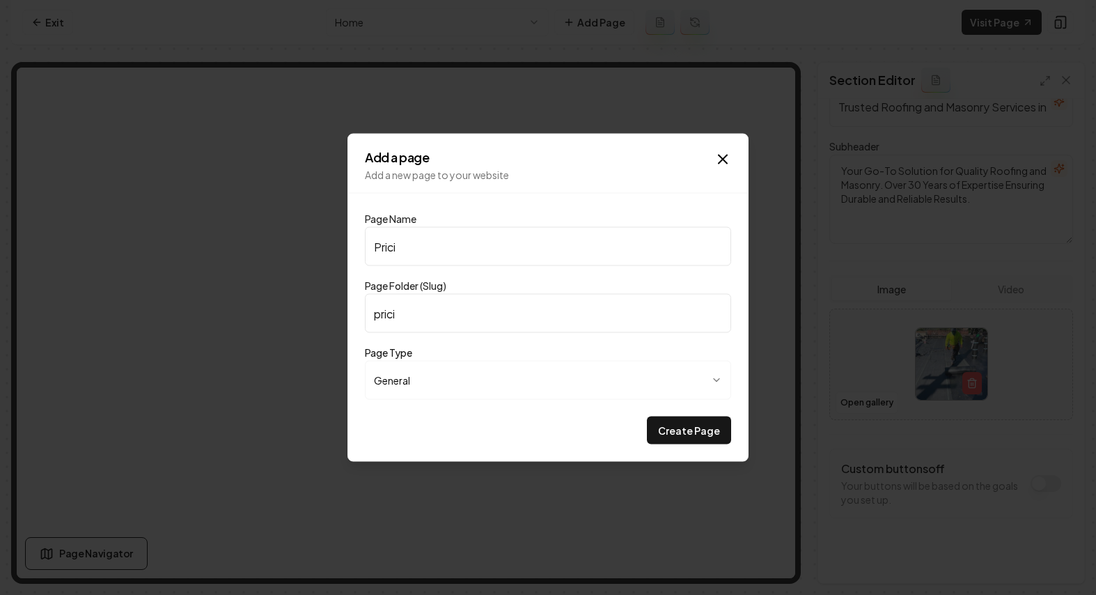
type input "Pricin"
type input "pricin"
type input "Pricing"
type input "pricing"
type input "Pricing"
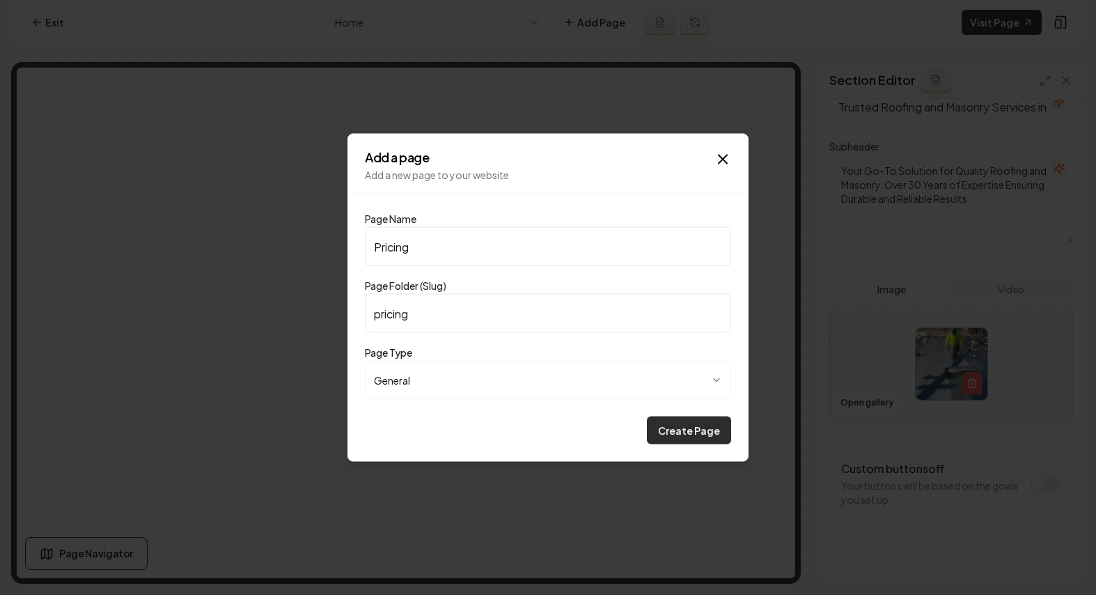
click at [695, 421] on button "Create Page" at bounding box center [689, 430] width 84 height 28
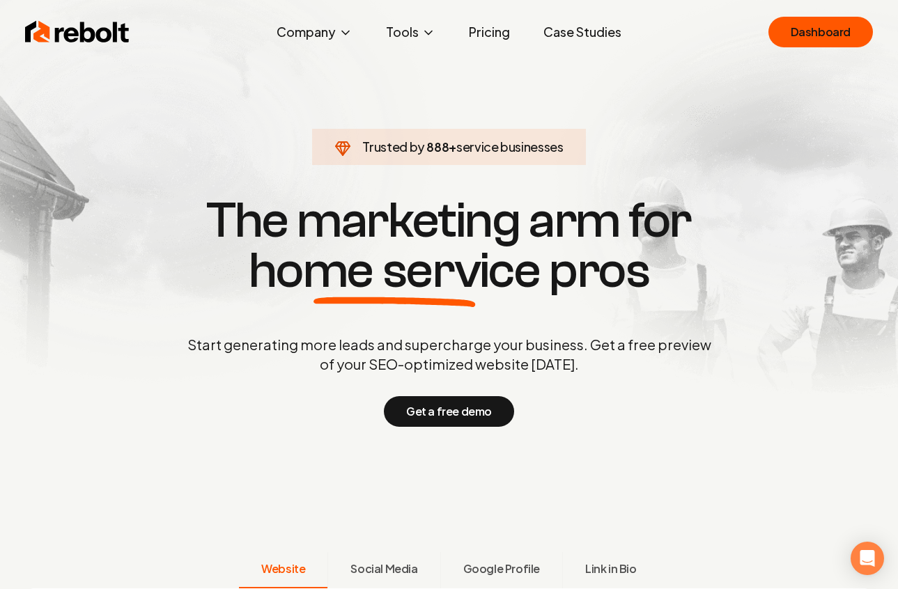
click at [481, 29] on link "Pricing" at bounding box center [489, 32] width 63 height 28
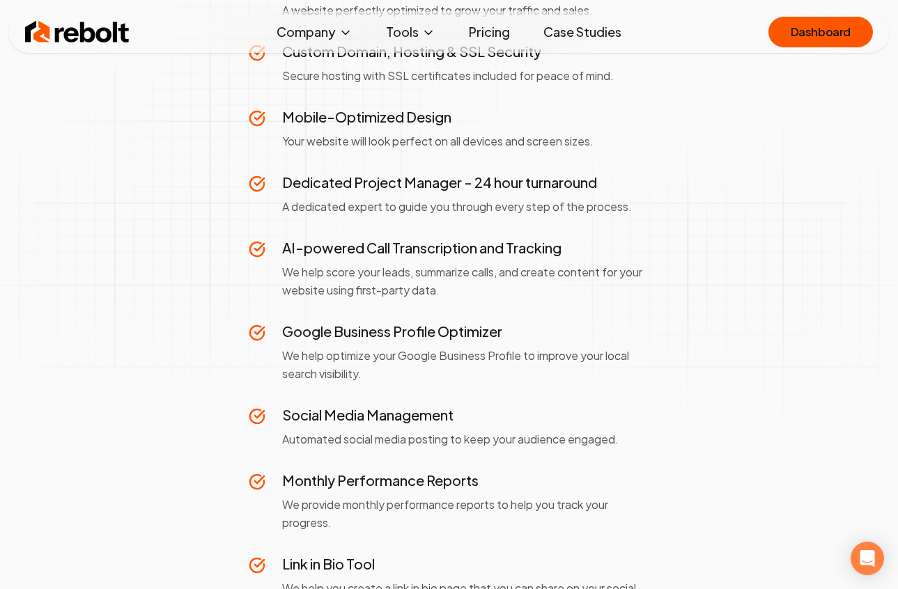
scroll to position [682, 0]
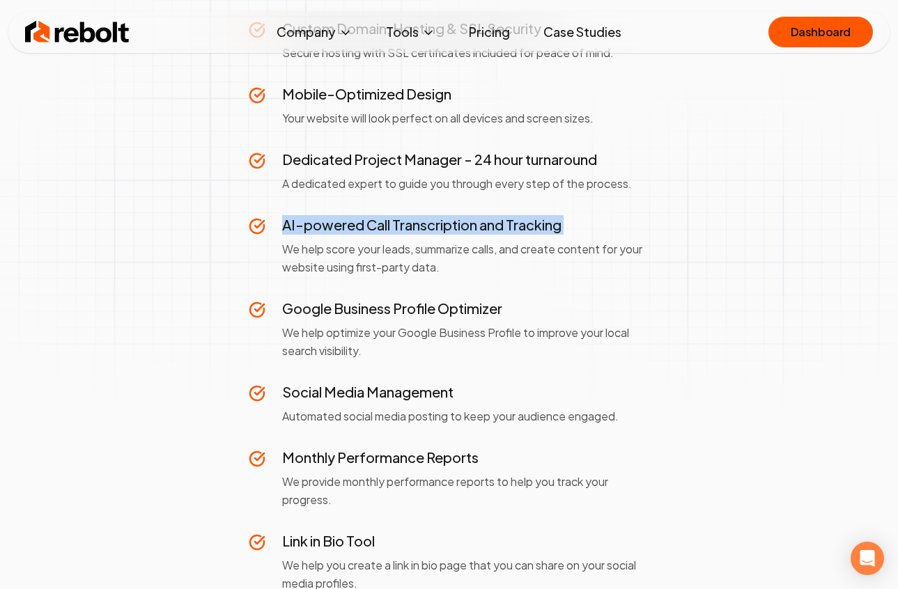
drag, startPoint x: 267, startPoint y: 222, endPoint x: 596, endPoint y: 240, distance: 329.9
click at [596, 240] on div "AI-powered Call Transcription and Tracking We help score your leads, summarize …" at bounding box center [449, 245] width 401 height 61
click at [596, 240] on p "We help score your leads, summarize calls, and create content for your website …" at bounding box center [466, 258] width 368 height 36
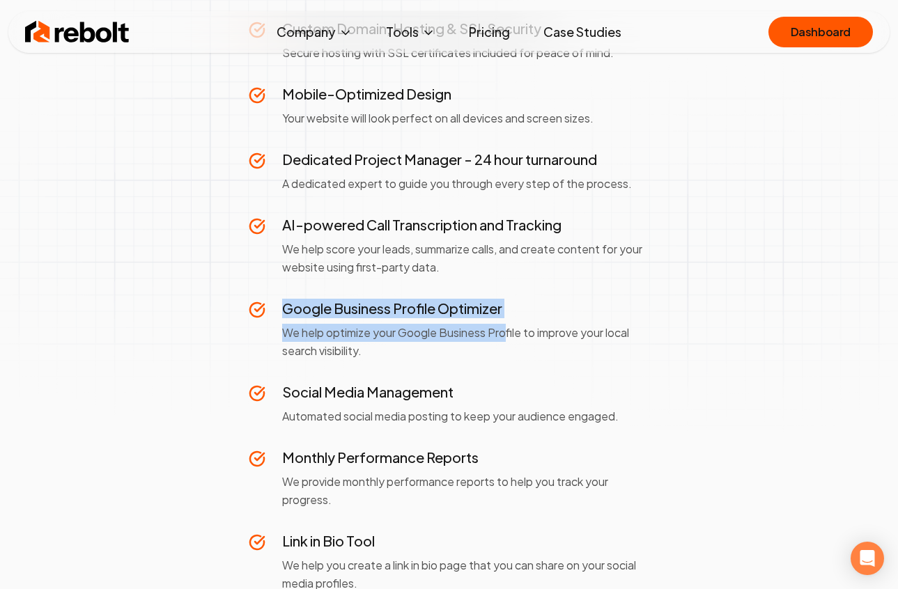
drag, startPoint x: 270, startPoint y: 320, endPoint x: 507, endPoint y: 332, distance: 237.7
click at [507, 332] on div "Google Business Profile Optimizer We help optimize your Google Business Profile…" at bounding box center [449, 329] width 401 height 61
drag, startPoint x: 507, startPoint y: 332, endPoint x: 376, endPoint y: 376, distance: 138.3
click at [501, 336] on p "We help optimize your Google Business Profile to improve your local search visi…" at bounding box center [466, 342] width 368 height 36
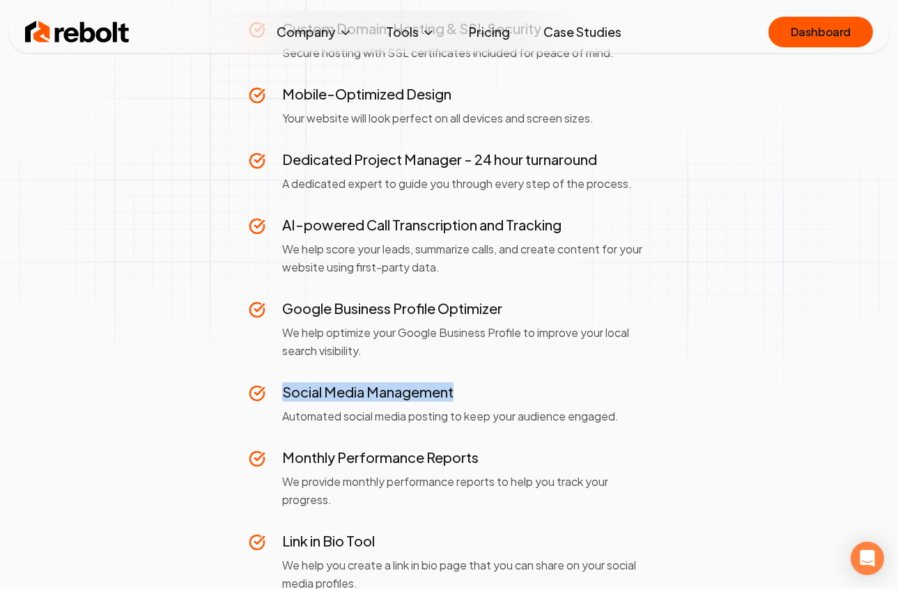
drag, startPoint x: 276, startPoint y: 390, endPoint x: 522, endPoint y: 401, distance: 245.4
click at [522, 401] on div "Social Media Management Automated social media posting to keep your audience en…" at bounding box center [449, 403] width 401 height 43
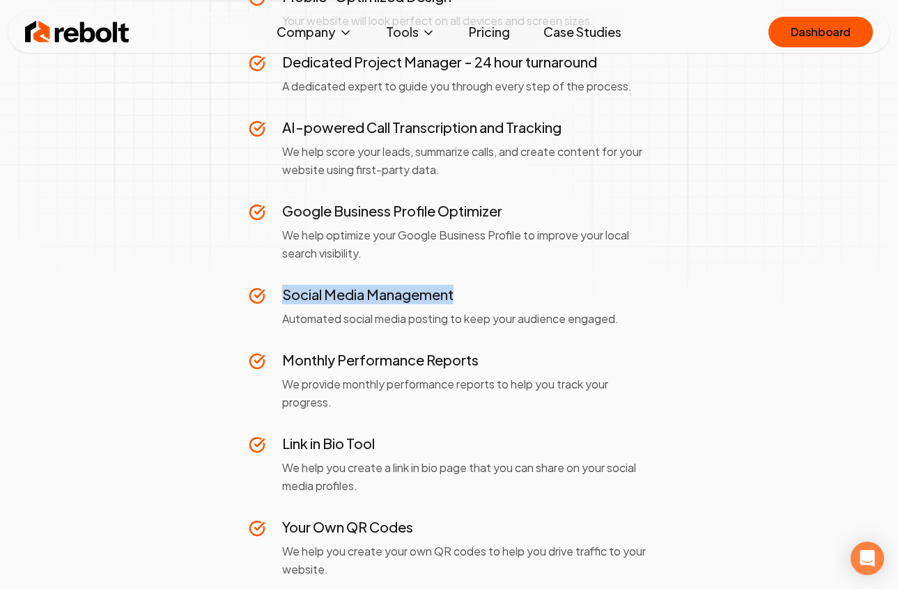
scroll to position [802, 0]
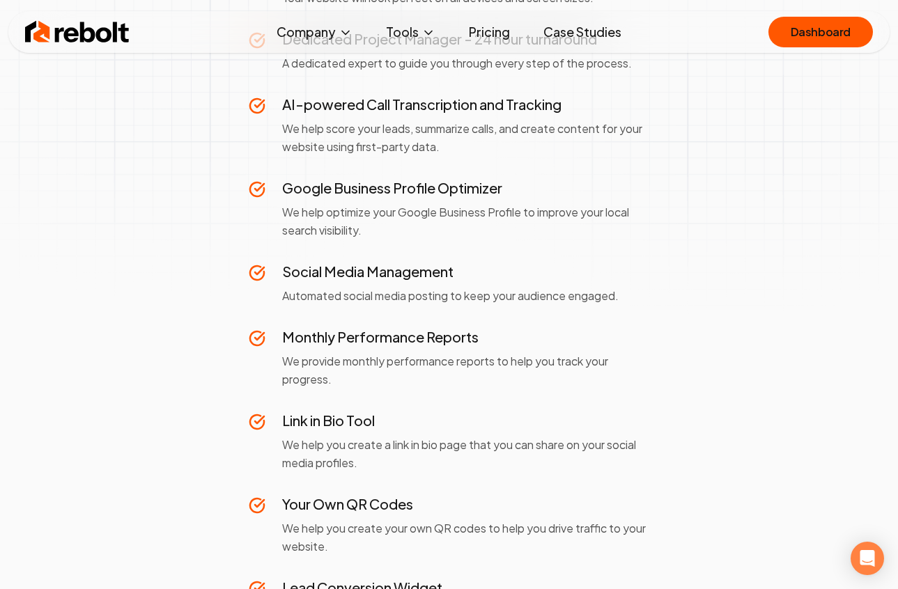
drag, startPoint x: 494, startPoint y: 396, endPoint x: 382, endPoint y: 371, distance: 114.1
click at [494, 396] on div "Fully Built Website A website perfectly optimized to grow your traffic and sale…" at bounding box center [449, 320] width 401 height 974
drag, startPoint x: 259, startPoint y: 349, endPoint x: 482, endPoint y: 346, distance: 222.9
click at [482, 346] on div "Monthly Performance Reports We provide monthly performance reports to help you …" at bounding box center [449, 357] width 401 height 61
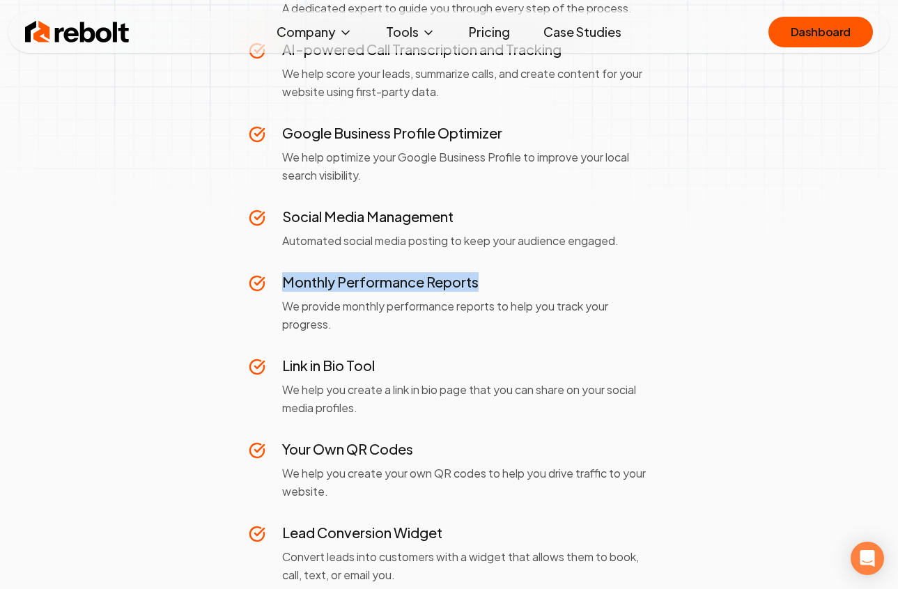
scroll to position [938, 0]
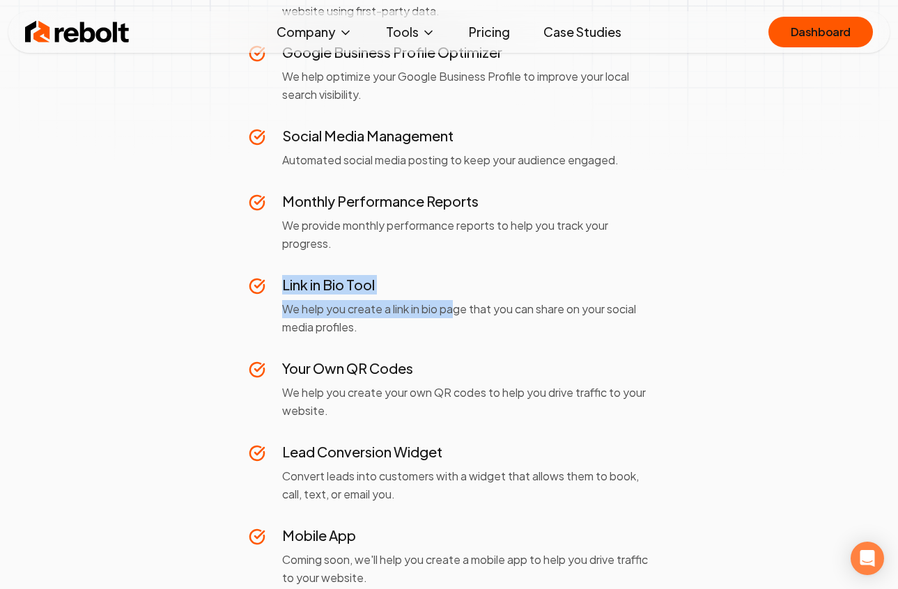
drag, startPoint x: 272, startPoint y: 298, endPoint x: 453, endPoint y: 305, distance: 181.9
click at [458, 300] on div "Link in Bio Tool We help you create a link in bio page that you can share on yo…" at bounding box center [449, 305] width 401 height 61
drag, startPoint x: 437, startPoint y: 325, endPoint x: 408, endPoint y: 371, distance: 54.5
click at [432, 335] on p "We help you create a link in bio page that you can share on your social media p…" at bounding box center [466, 318] width 368 height 36
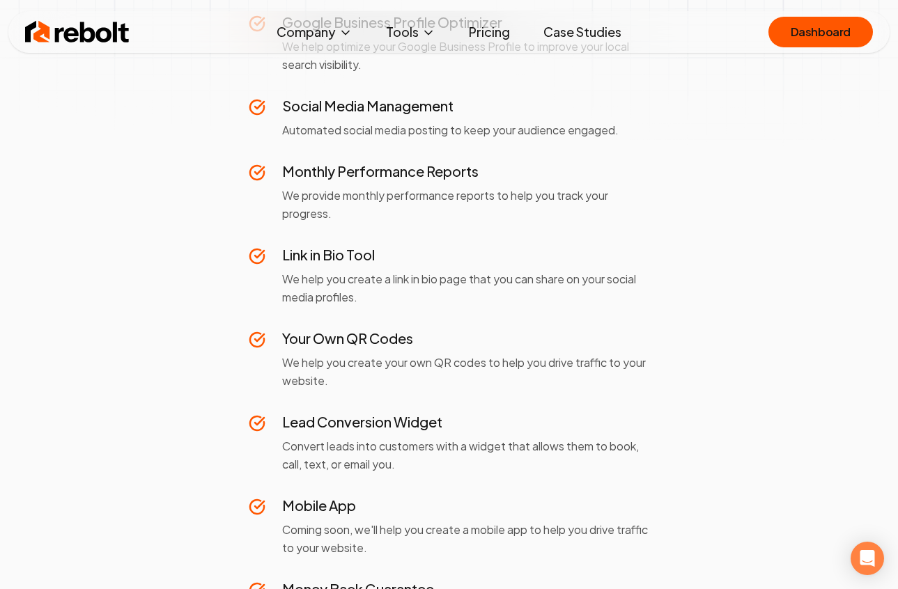
scroll to position [1058, 0]
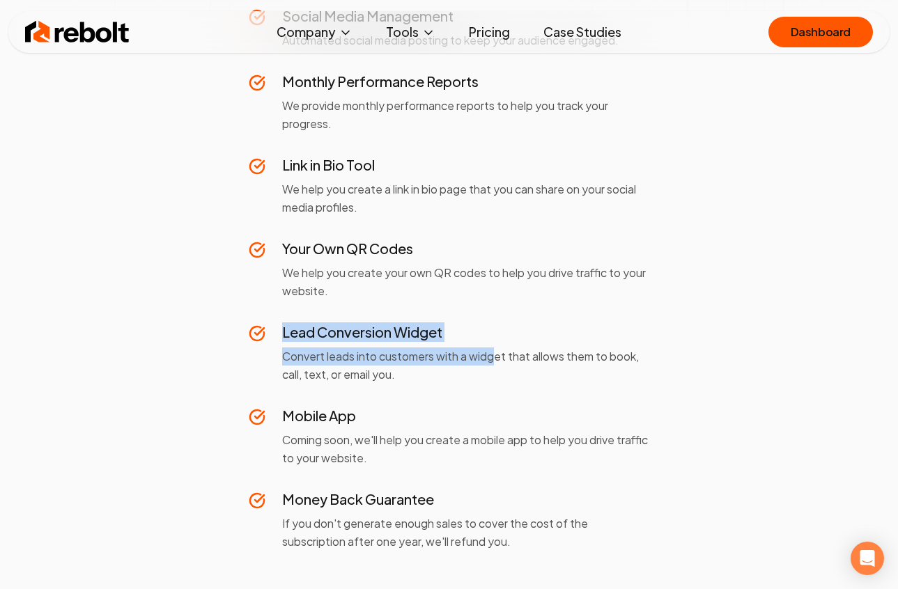
drag, startPoint x: 279, startPoint y: 329, endPoint x: 499, endPoint y: 350, distance: 220.4
click at [499, 350] on div "Lead Conversion Widget Convert leads into customers with a widget that allows t…" at bounding box center [449, 352] width 401 height 61
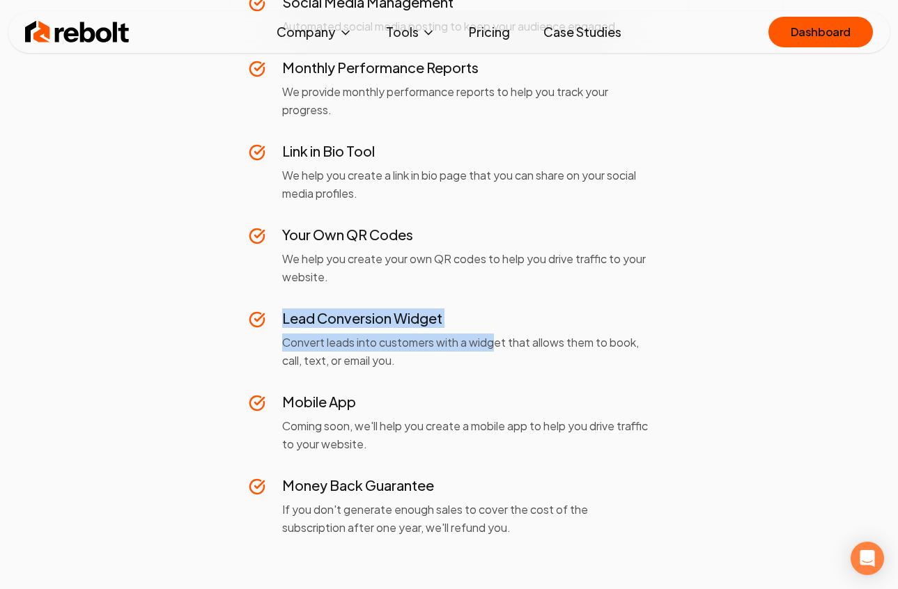
scroll to position [1089, 0]
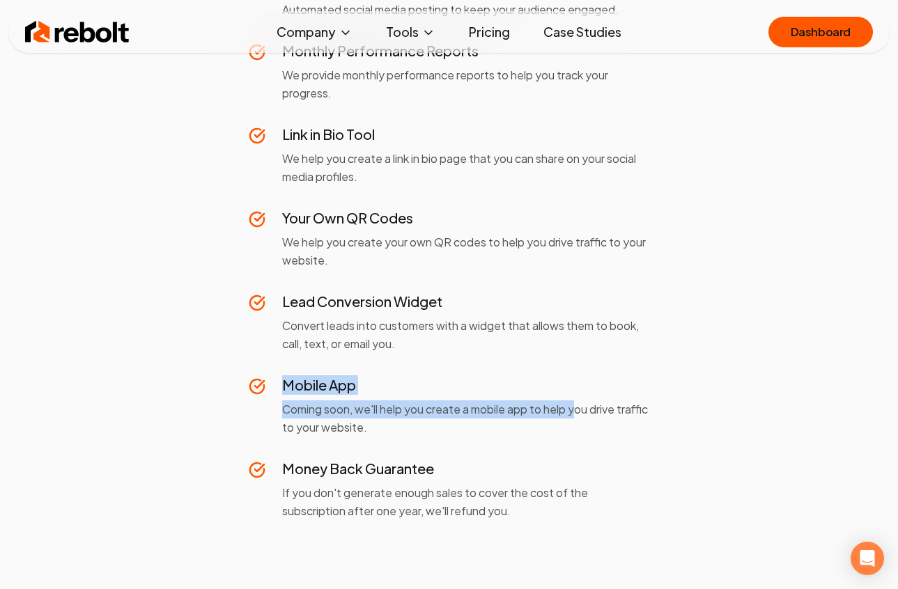
drag, startPoint x: 306, startPoint y: 375, endPoint x: 581, endPoint y: 415, distance: 277.9
click at [581, 415] on div "Fully Built Website A website perfectly optimized to grow your traffic and sale…" at bounding box center [449, 34] width 401 height 974
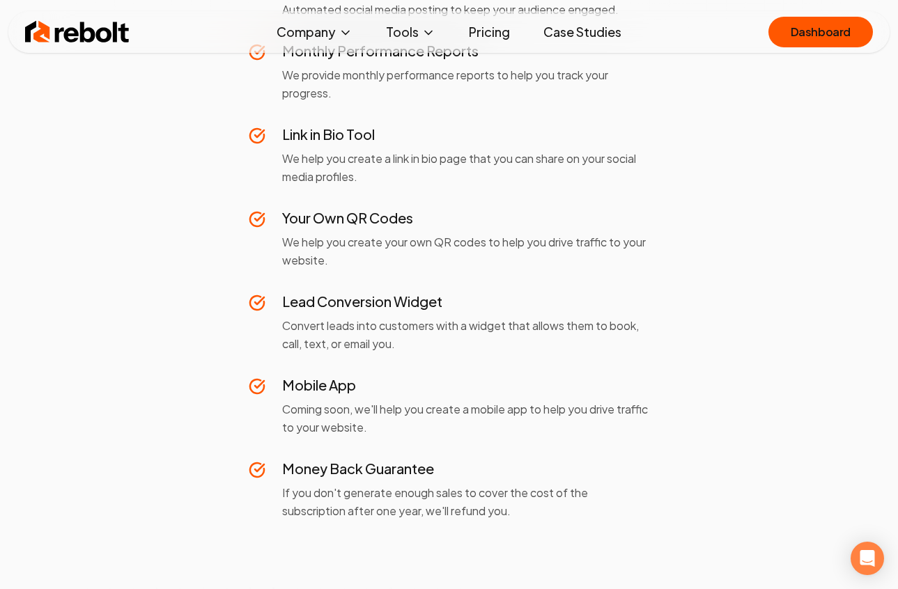
click at [579, 421] on p "Coming soon, we'll help you create a mobile app to help you drive traffic to yo…" at bounding box center [466, 418] width 368 height 36
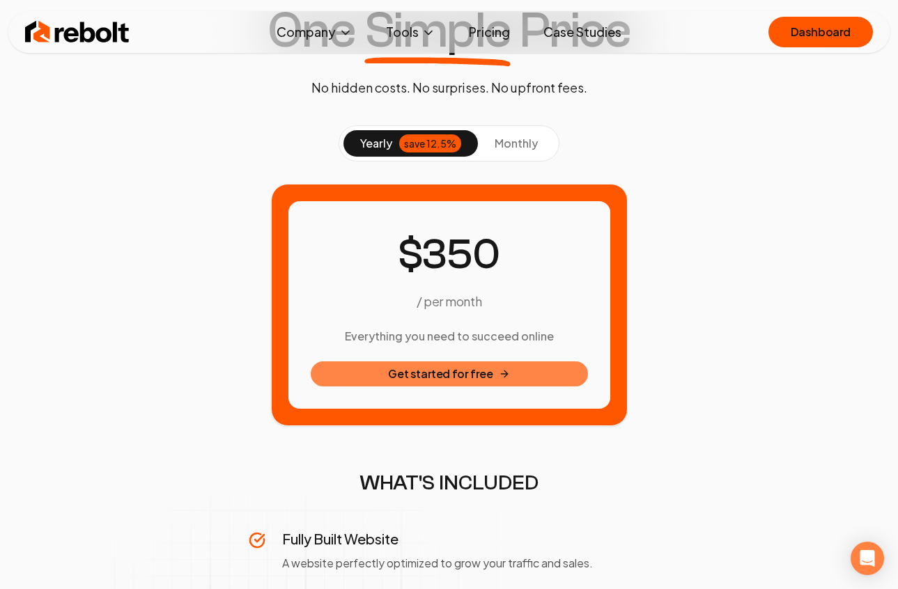
scroll to position [0, 0]
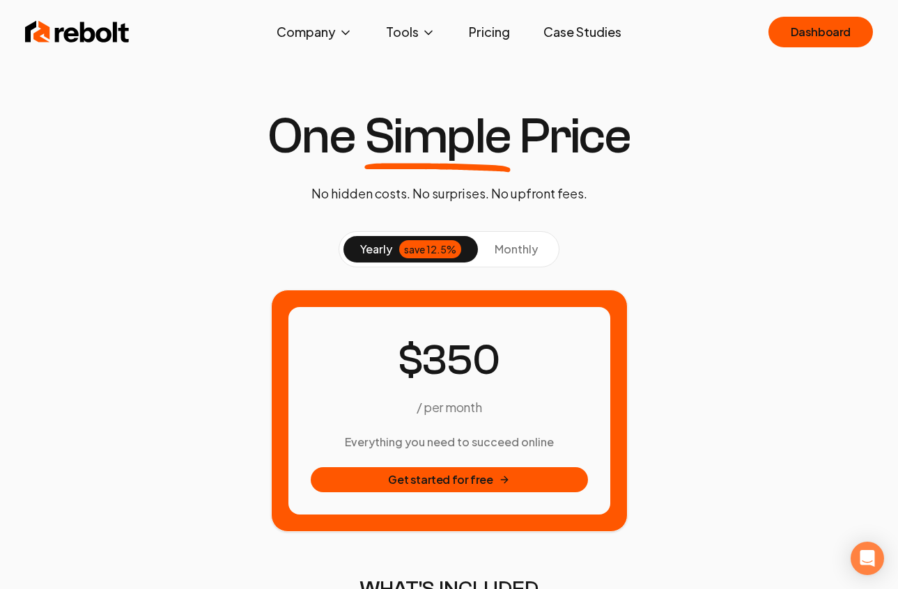
click at [524, 251] on span "monthly" at bounding box center [515, 249] width 43 height 15
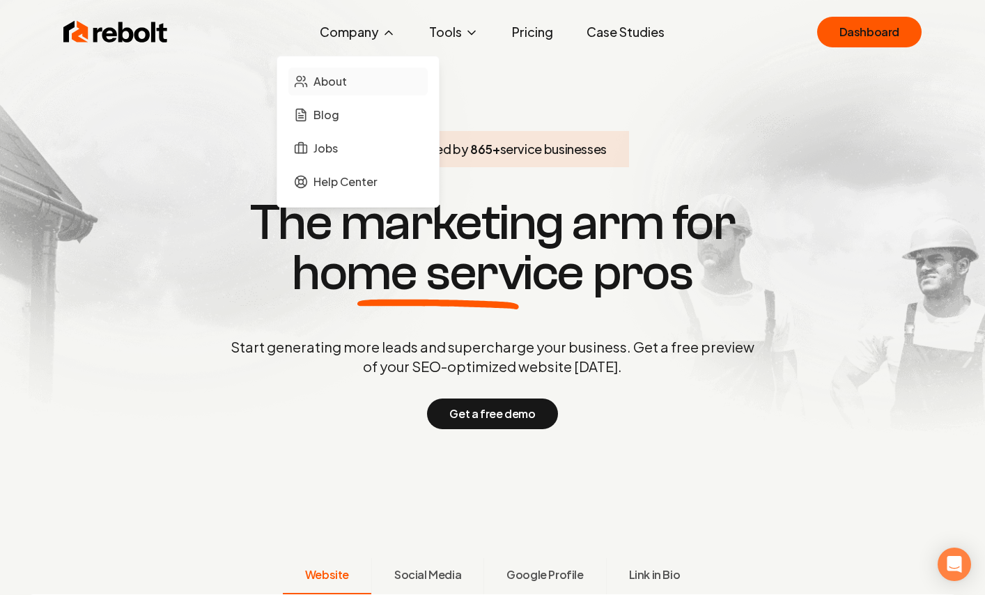
click at [336, 90] on link "About" at bounding box center [357, 82] width 139 height 28
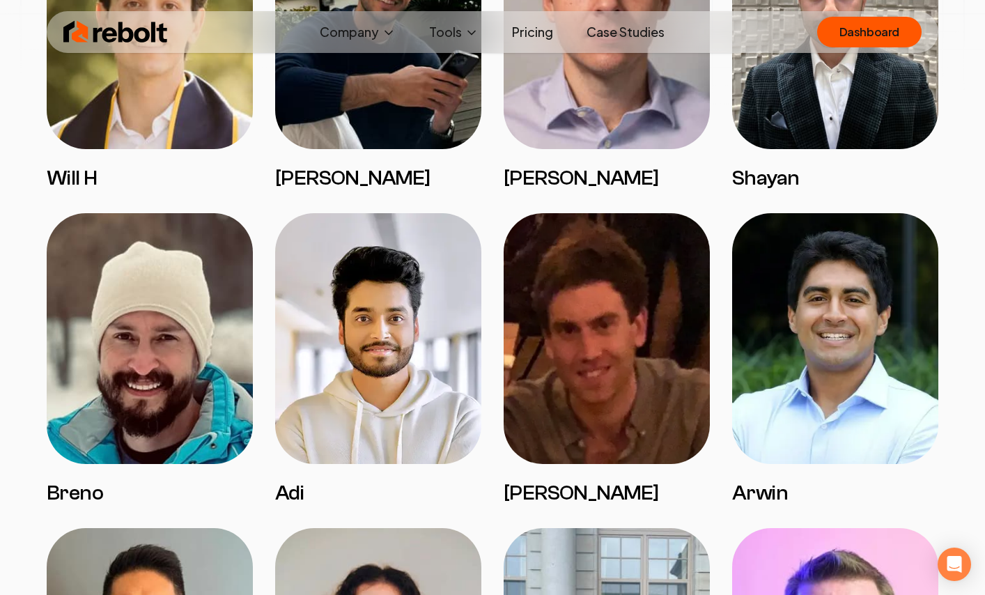
scroll to position [2605, 0]
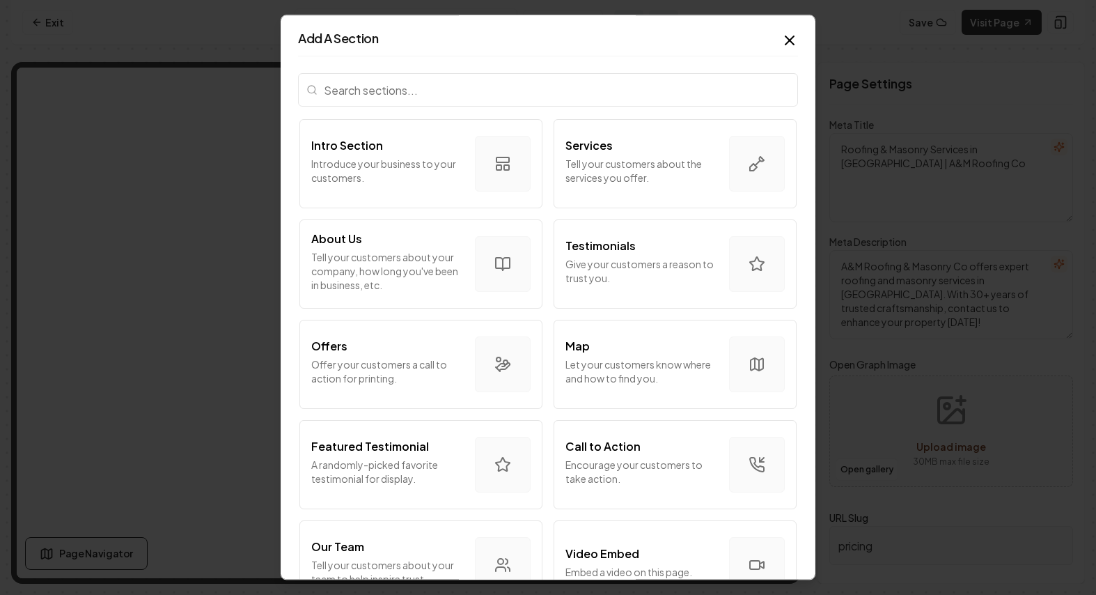
scroll to position [296, 0]
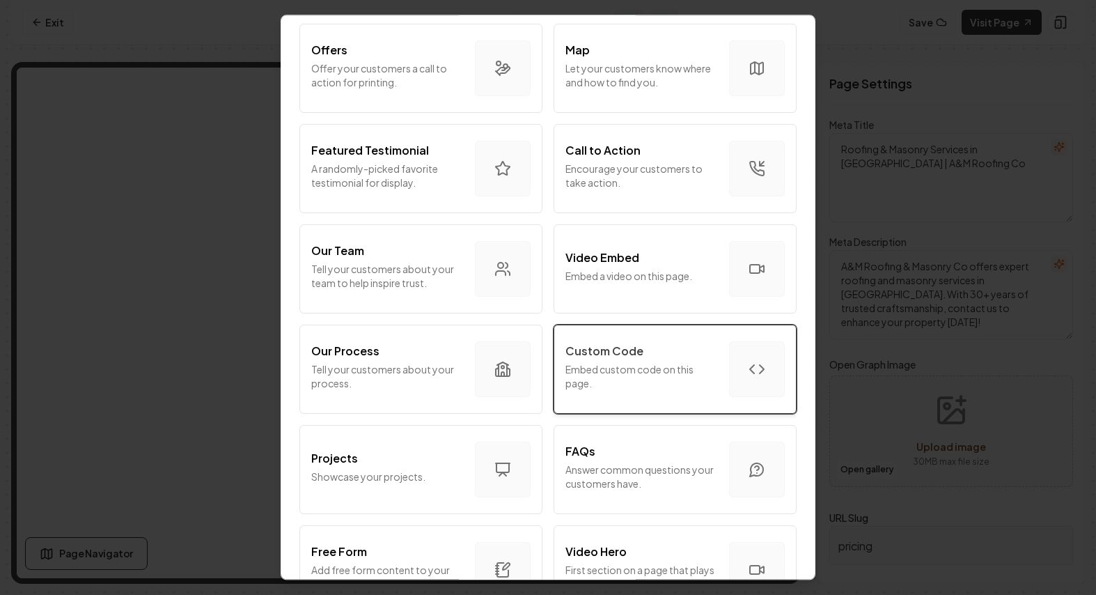
click at [664, 340] on button "Custom Code Embed custom code on this page." at bounding box center [675, 369] width 243 height 89
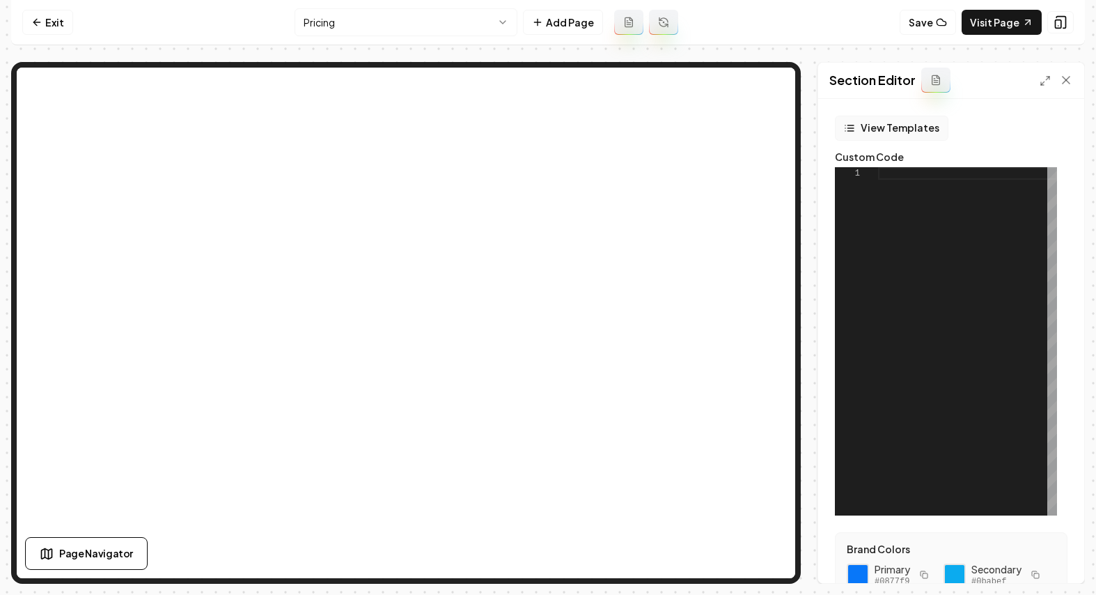
click at [875, 131] on button "View Templates" at bounding box center [892, 128] width 114 height 25
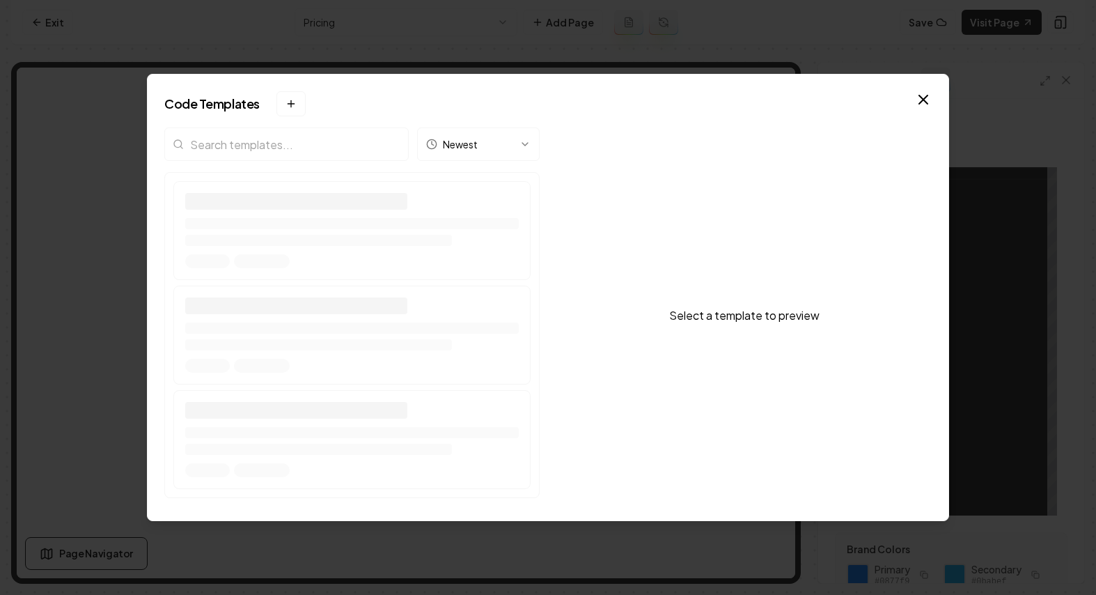
click at [315, 140] on input "search" at bounding box center [286, 143] width 244 height 33
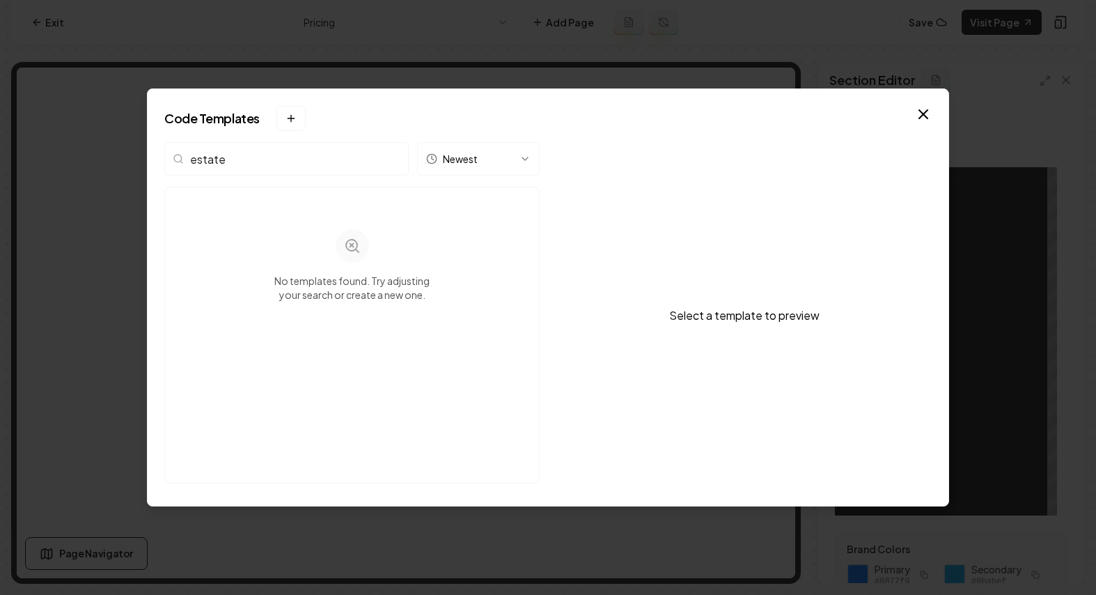
click at [247, 156] on input "estate" at bounding box center [286, 158] width 244 height 33
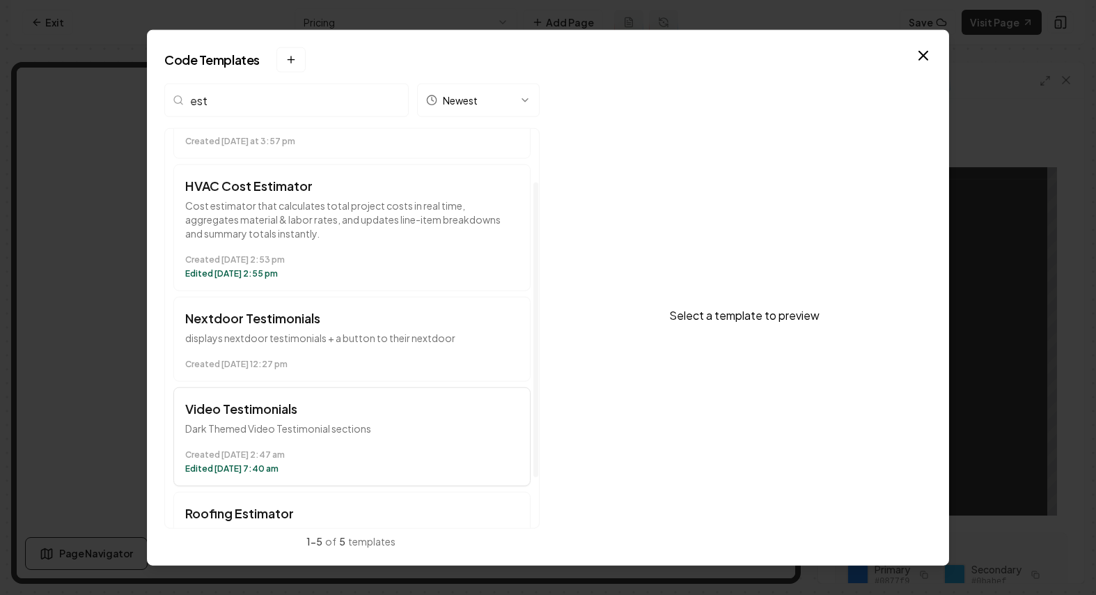
scroll to position [140, 0]
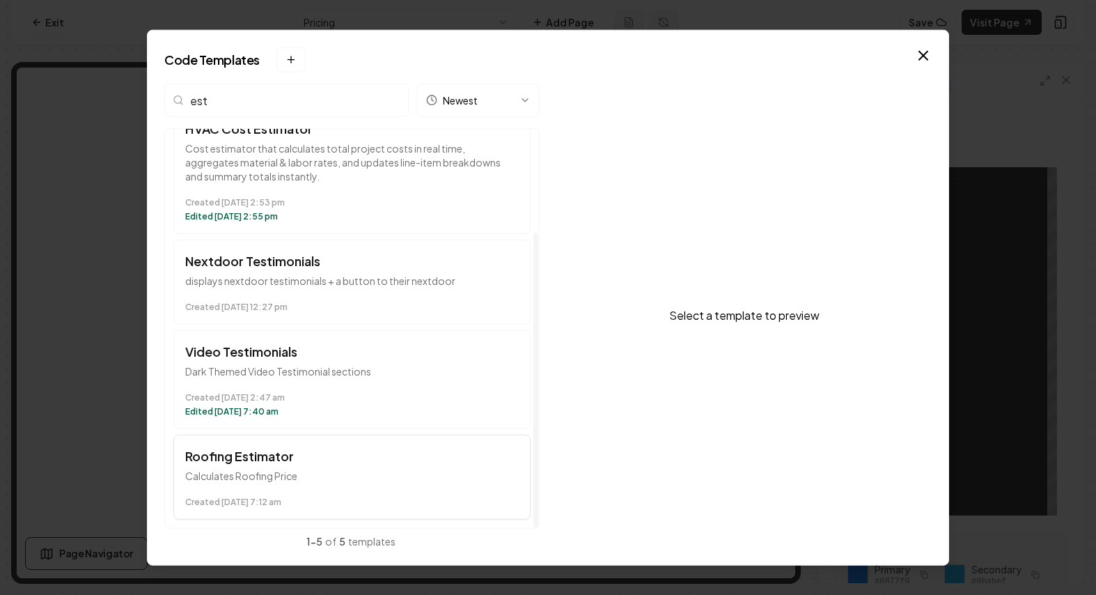
type input "est"
click at [276, 474] on p "Calculates Roofing Price" at bounding box center [352, 476] width 334 height 14
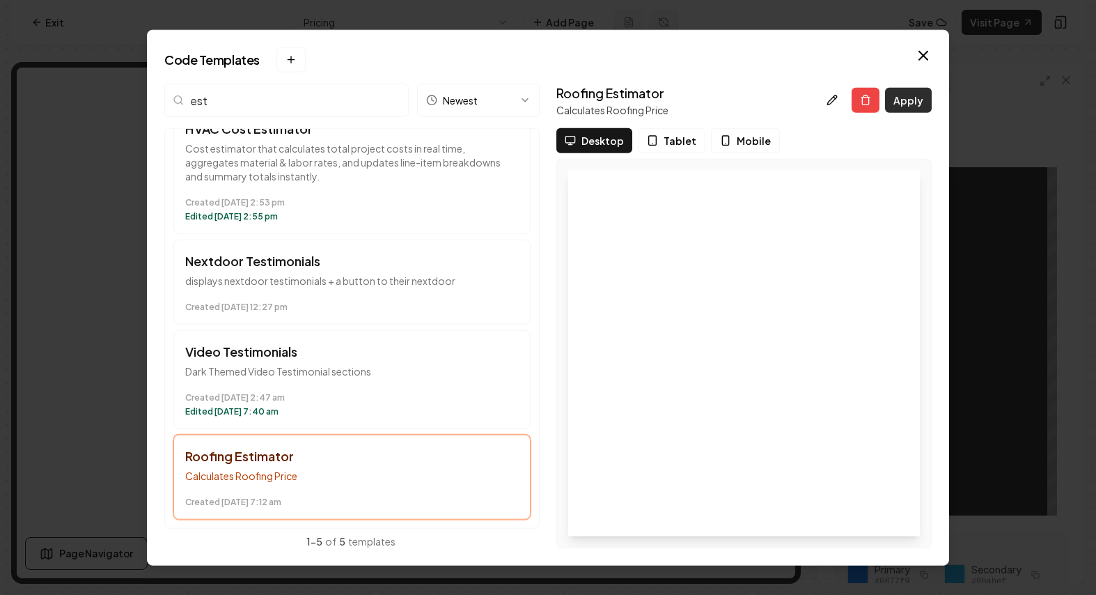
click at [907, 107] on button "Apply" at bounding box center [908, 100] width 47 height 25
type textarea "*********"
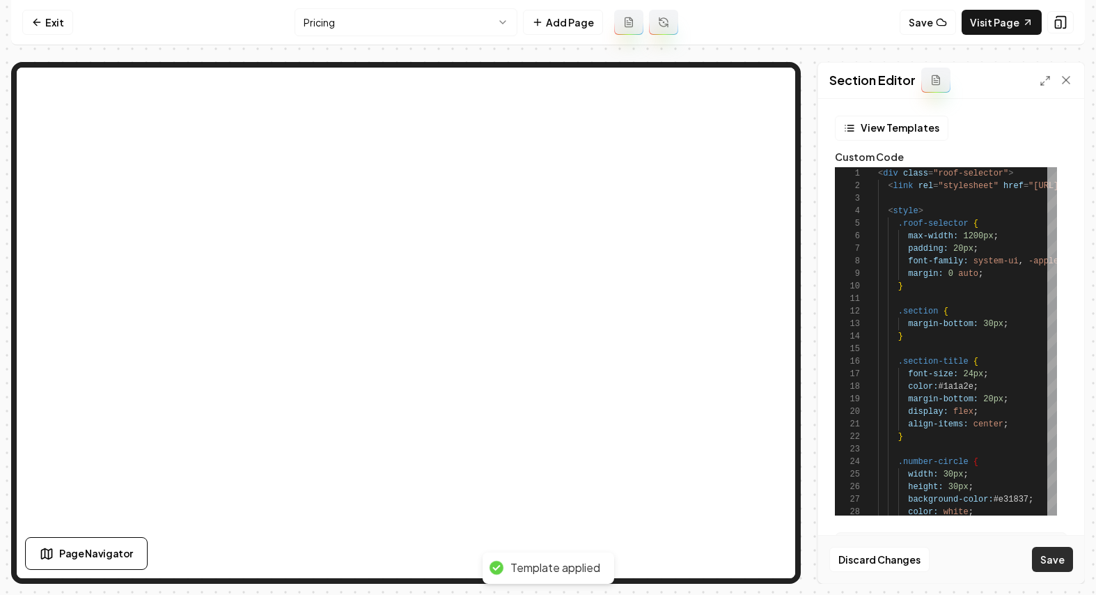
click at [1061, 561] on button "Save" at bounding box center [1052, 559] width 41 height 25
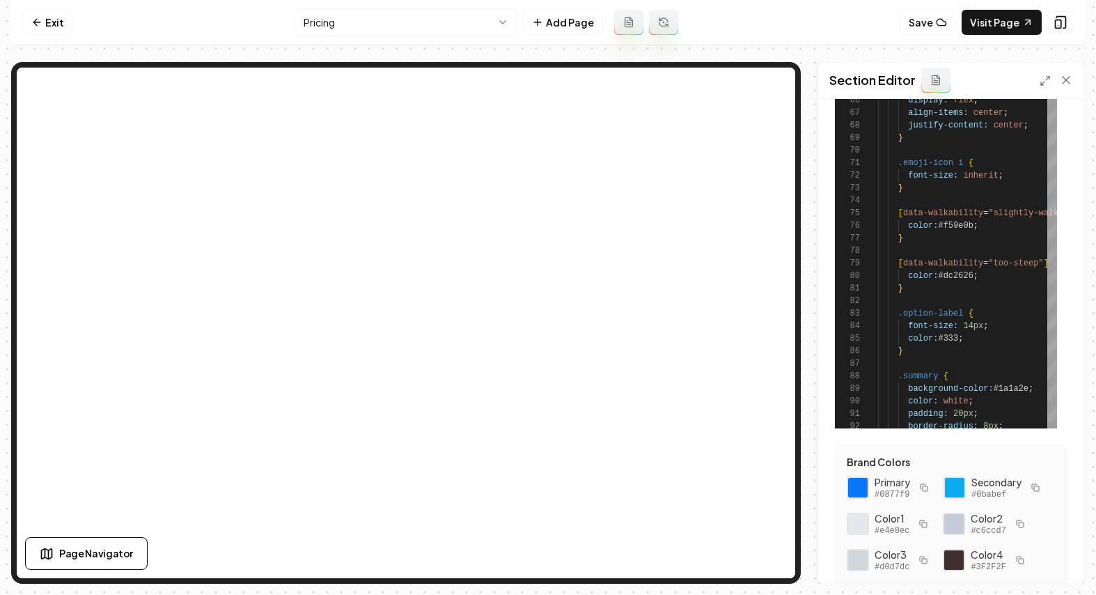
scroll to position [211, 0]
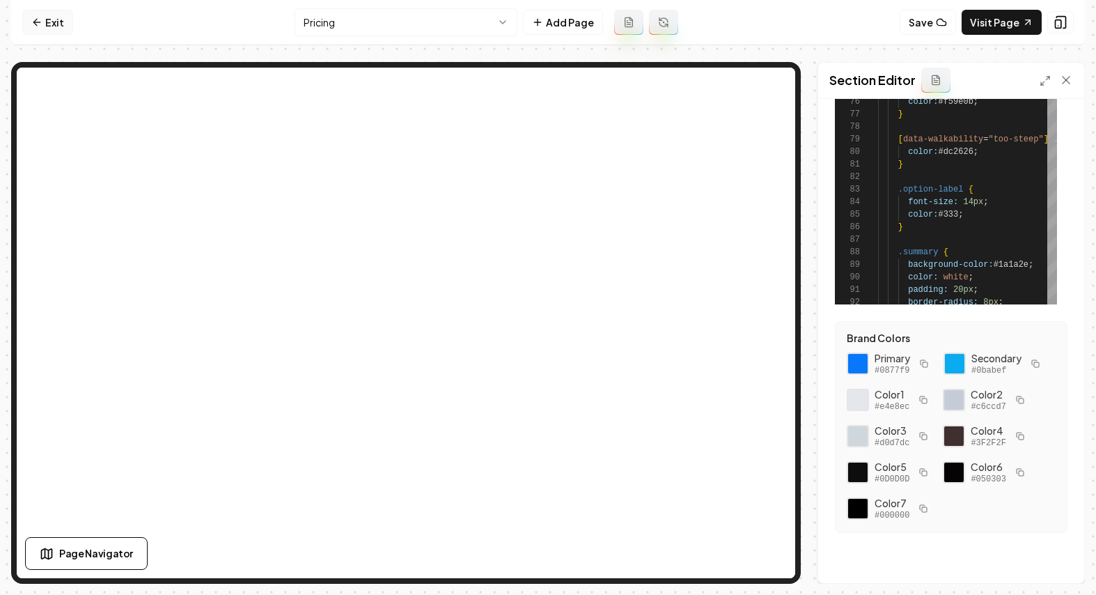
click at [39, 24] on icon at bounding box center [36, 22] width 11 height 11
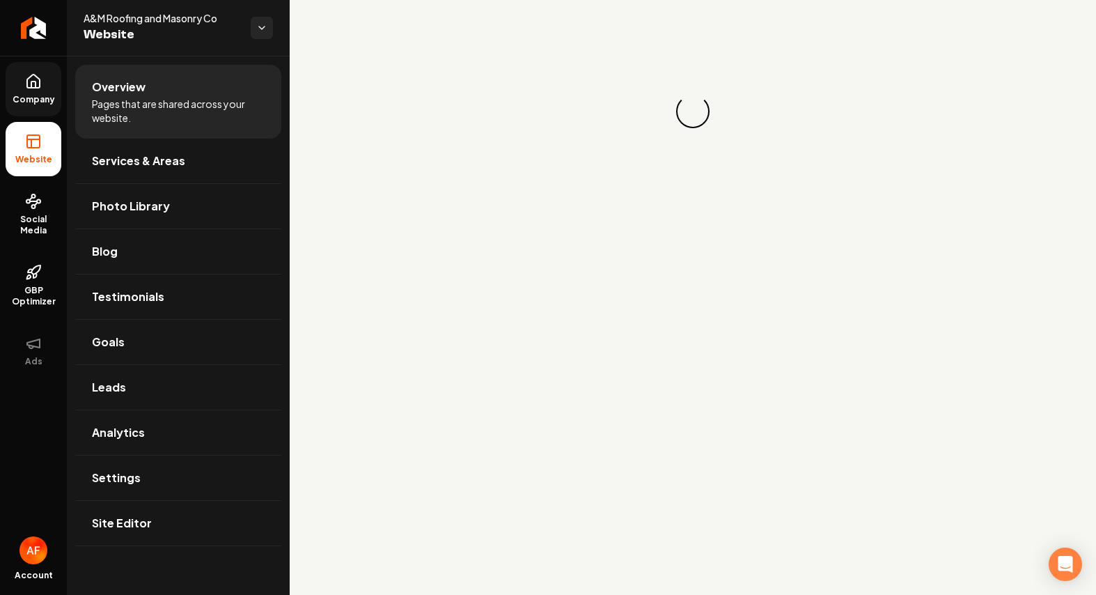
click at [20, 109] on link "Company" at bounding box center [34, 89] width 56 height 54
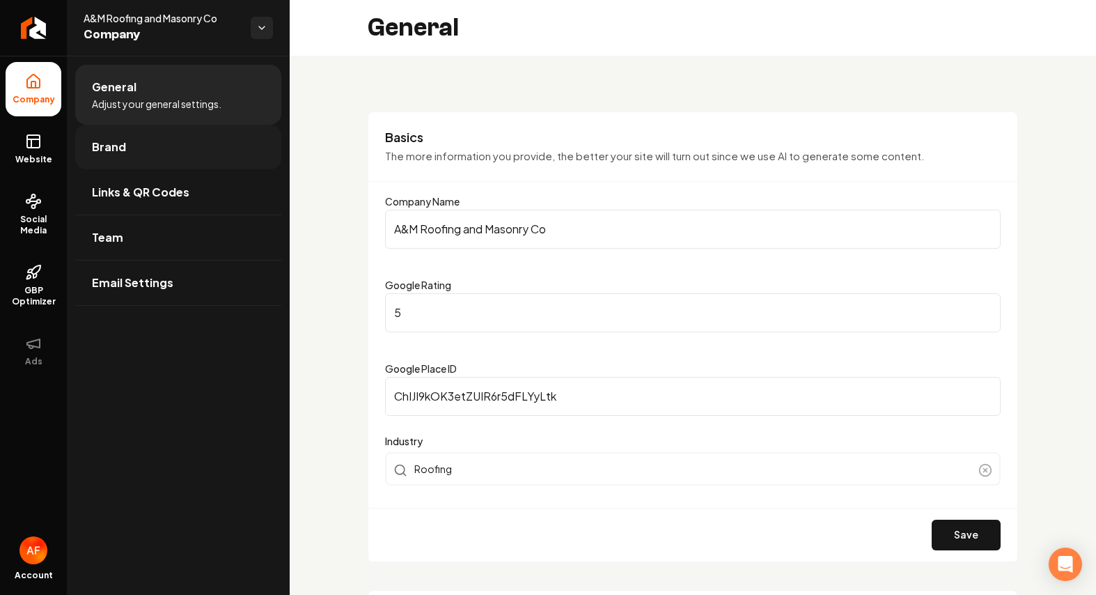
click at [154, 162] on link "Brand" at bounding box center [178, 147] width 206 height 45
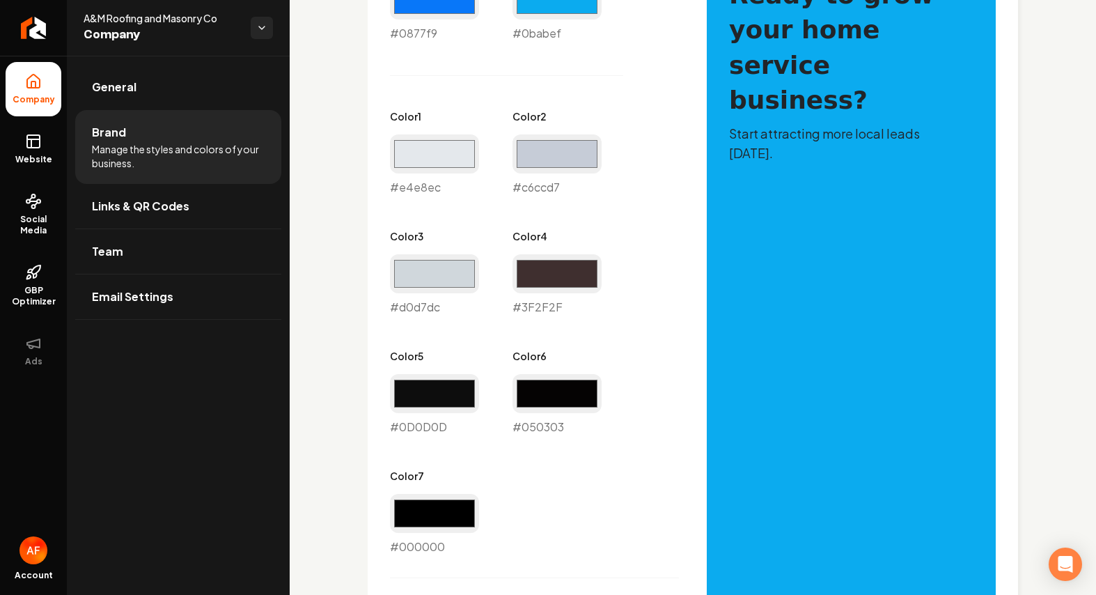
scroll to position [724, 0]
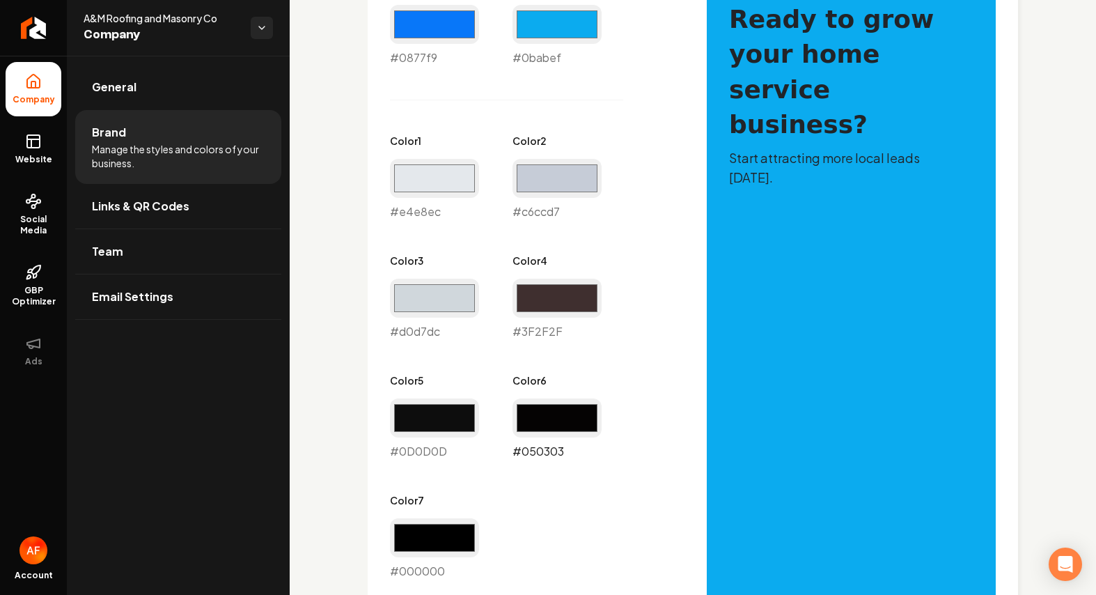
drag, startPoint x: 543, startPoint y: 408, endPoint x: 541, endPoint y: 387, distance: 21.0
click at [543, 407] on input "#050303" at bounding box center [557, 417] width 89 height 39
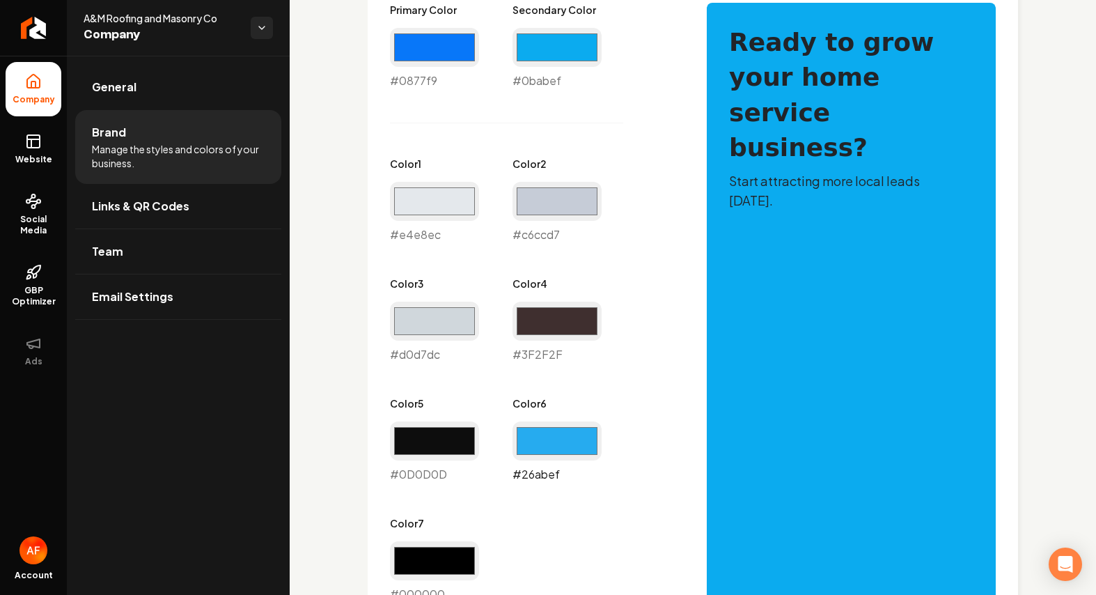
scroll to position [701, 0]
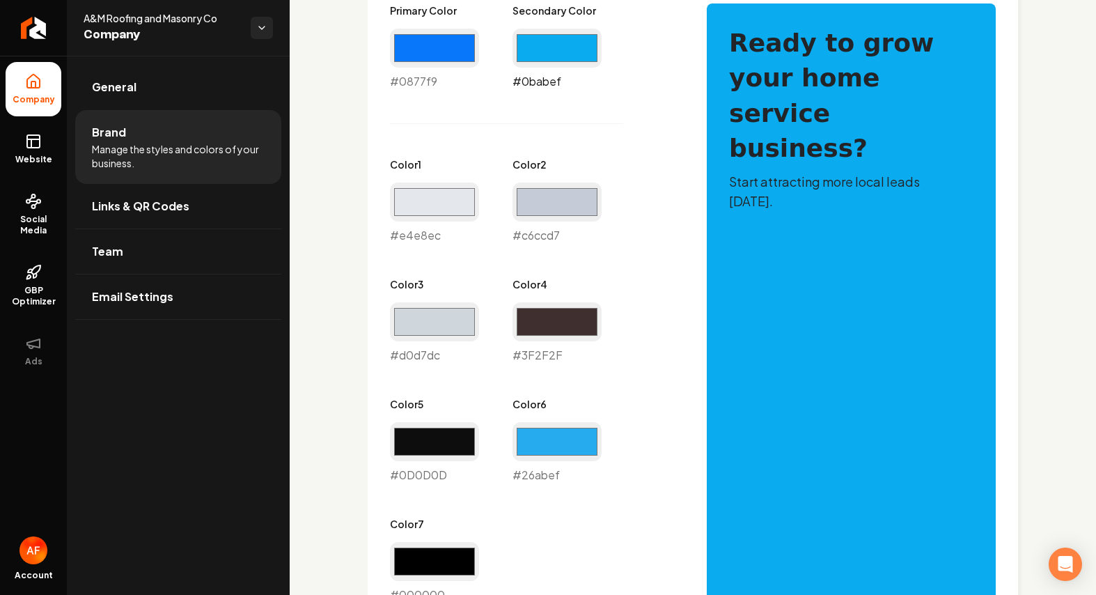
click at [541, 49] on input "#0babef" at bounding box center [557, 48] width 89 height 39
click at [538, 442] on input "#26abef" at bounding box center [557, 441] width 89 height 39
type input "#1677f9"
click at [648, 117] on div "Primary Color #0877f9 #0877f9 Secondary Color #0babef #0babef Color 1 #e4e8ec #…" at bounding box center [534, 303] width 289 height 600
click at [559, 55] on input "#0babef" at bounding box center [557, 48] width 89 height 39
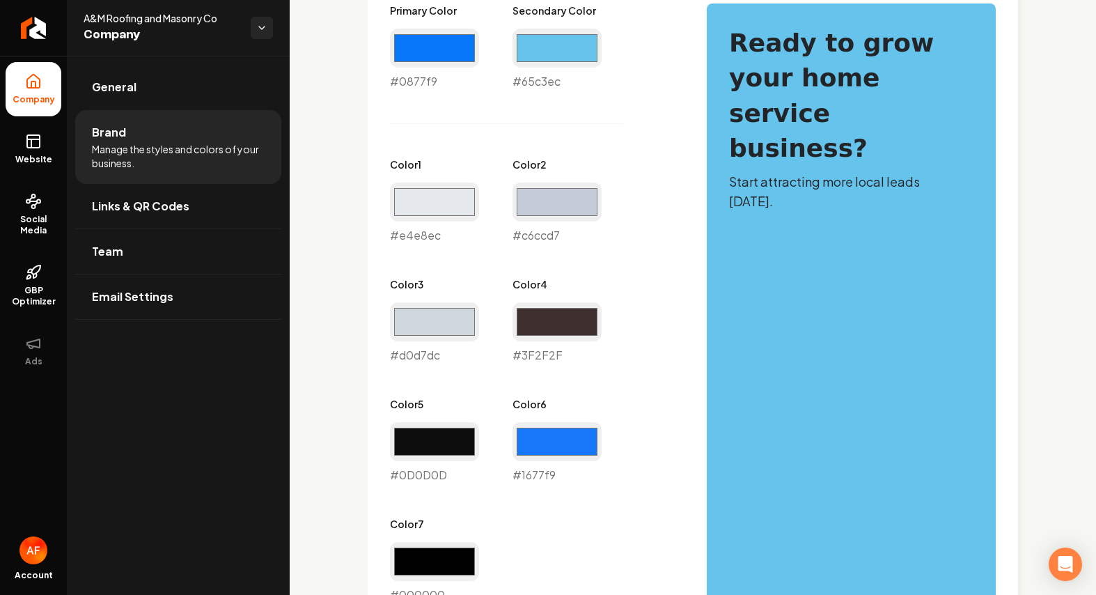
type input "#65c3ec"
click at [653, 37] on div "Primary Color #0877f9 #0877f9 Secondary Color #65c3ec #65c3ec Color 1 #e4e8ec #…" at bounding box center [534, 303] width 289 height 600
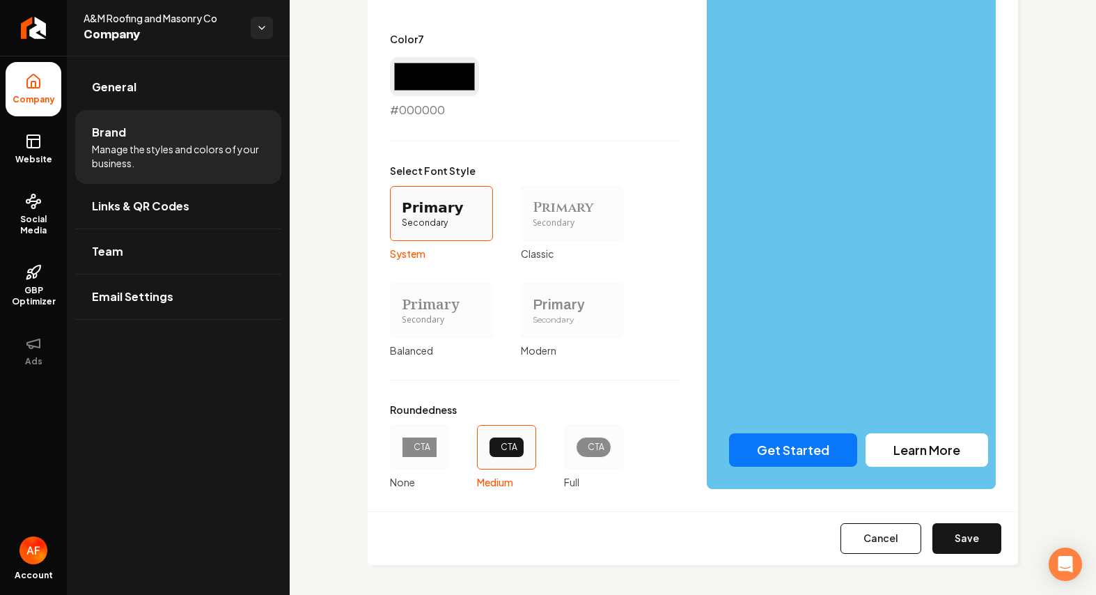
scroll to position [1189, 0]
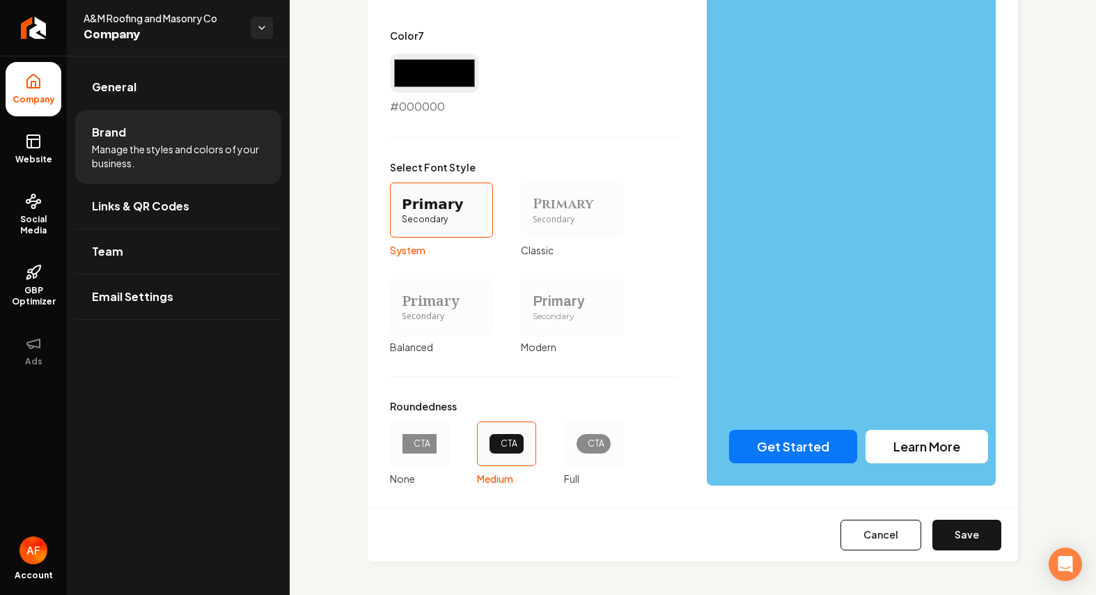
click at [595, 453] on div "CTA" at bounding box center [594, 443] width 36 height 21
click at [575, 449] on button "CTA Full" at bounding box center [568, 443] width 11 height 11
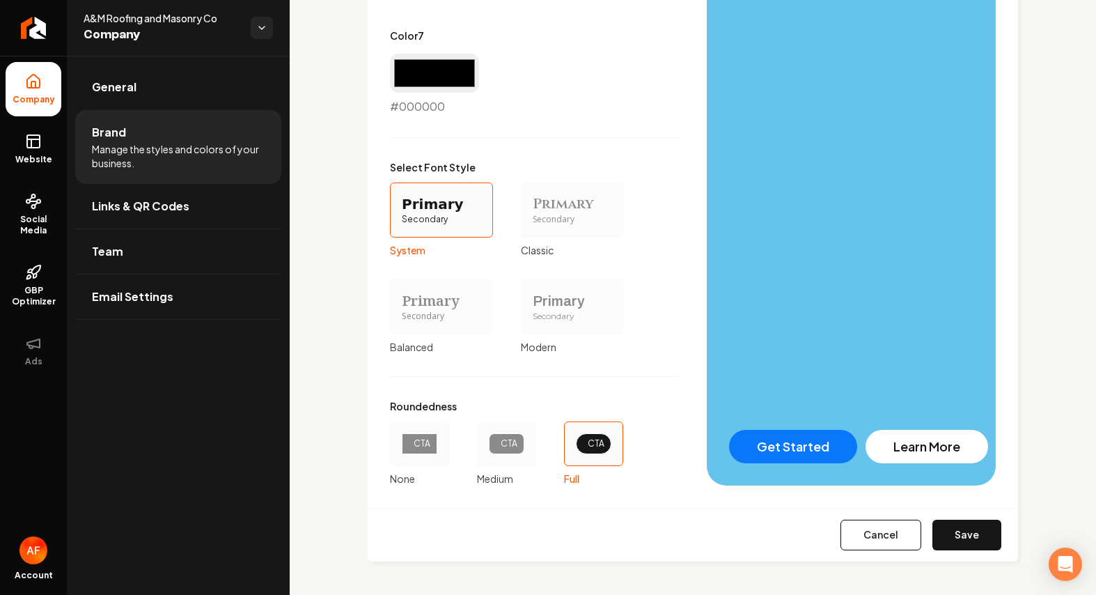
click at [953, 549] on button "Save" at bounding box center [967, 535] width 69 height 31
type input "#3f2f2f"
type input "#0d0d0d"
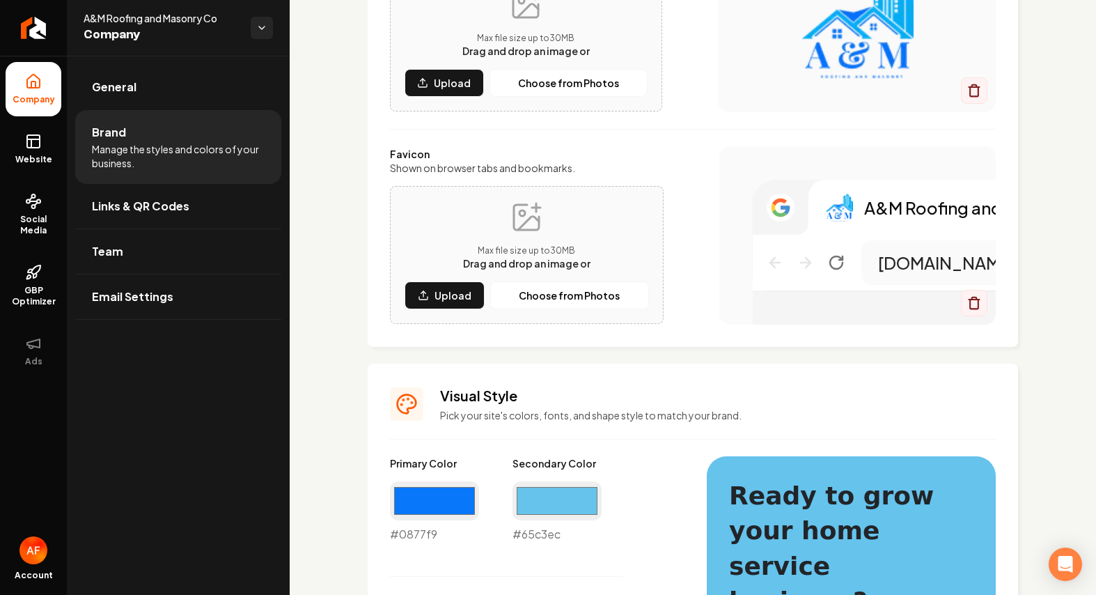
scroll to position [252, 0]
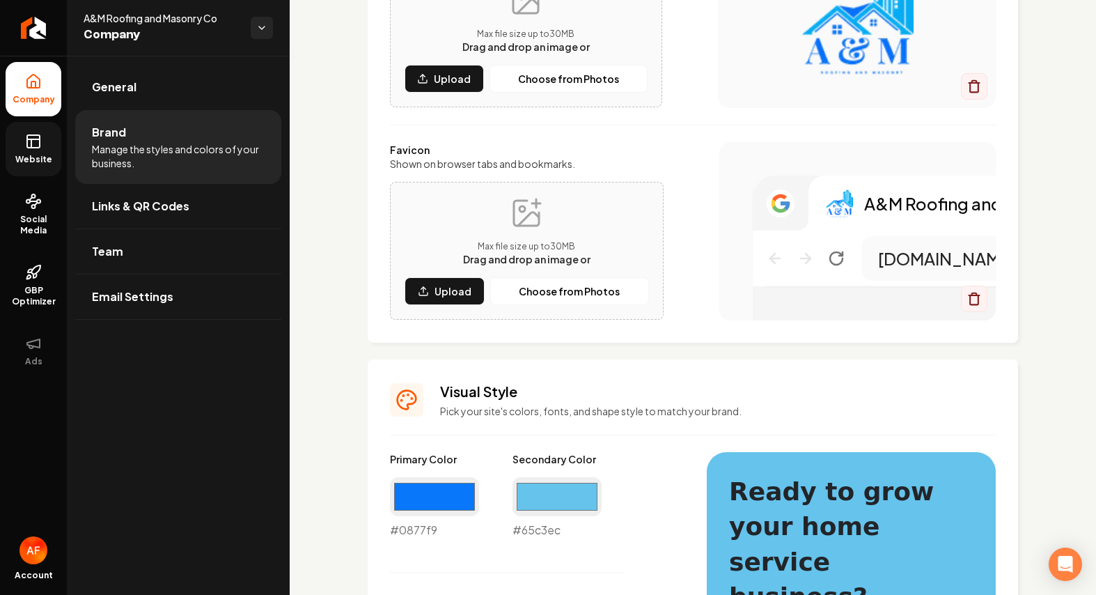
click at [29, 136] on icon at bounding box center [33, 141] width 17 height 17
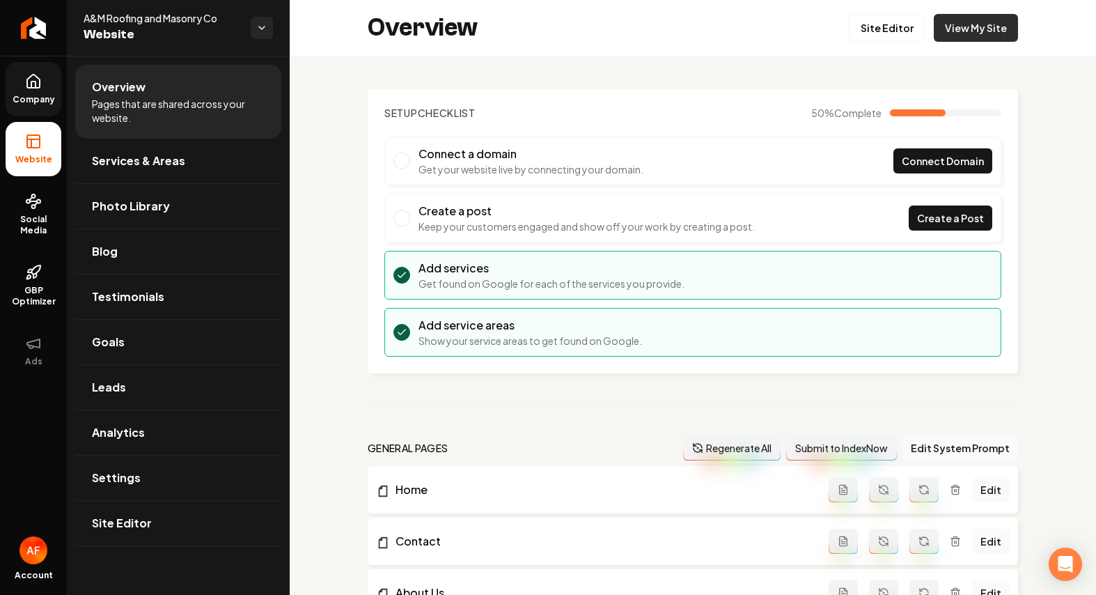
click at [974, 26] on link "View My Site" at bounding box center [976, 28] width 84 height 28
click at [958, 33] on link "View My Site" at bounding box center [976, 28] width 84 height 28
click at [895, 29] on link "Site Editor" at bounding box center [887, 28] width 77 height 28
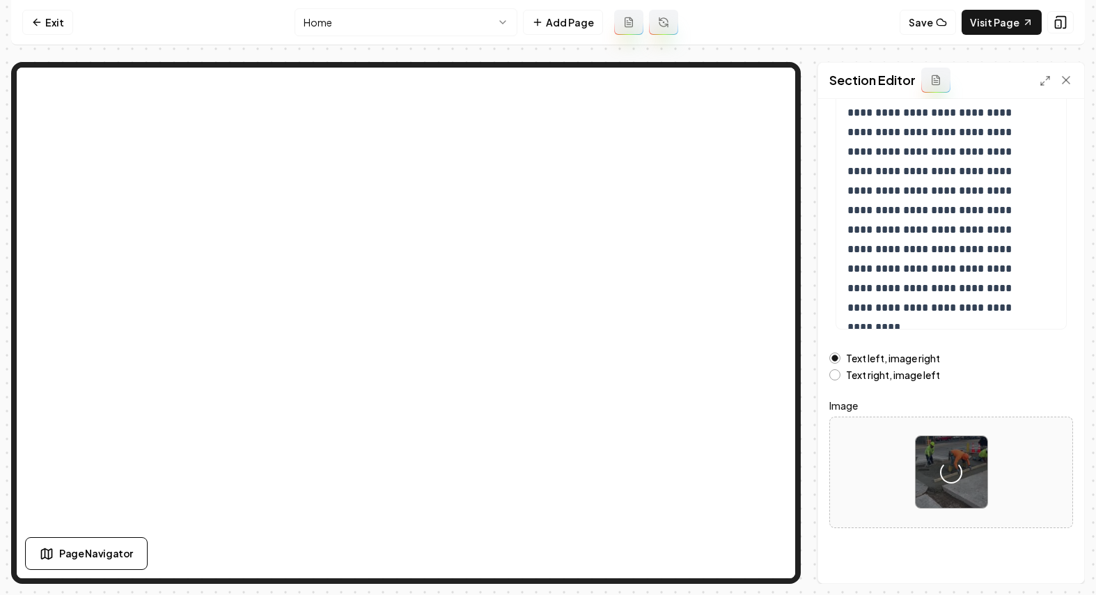
scroll to position [157, 0]
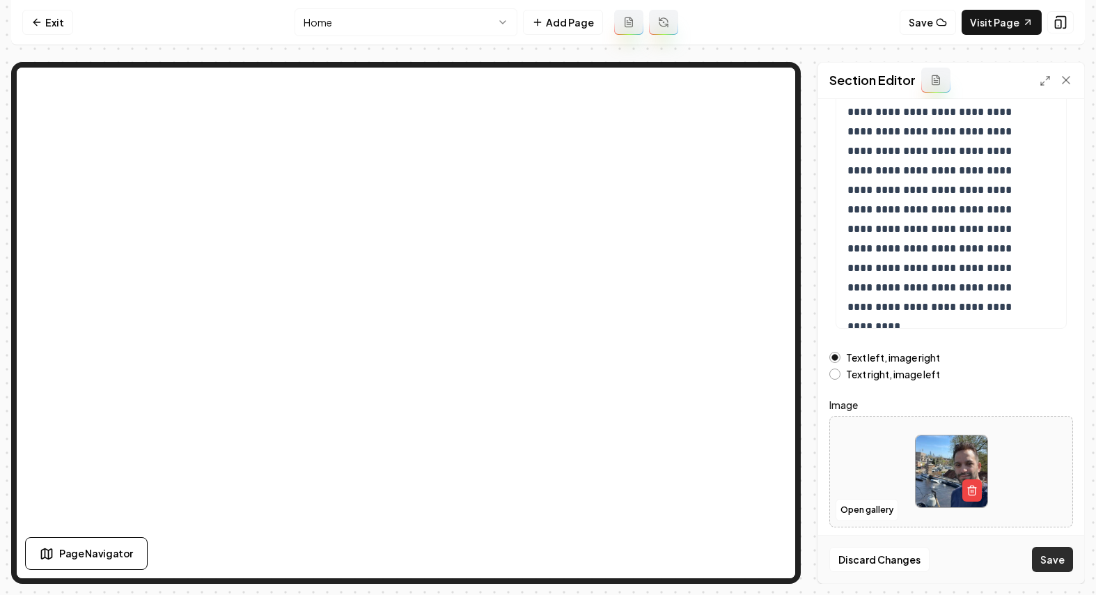
click at [1068, 555] on button "Save" at bounding box center [1052, 559] width 41 height 25
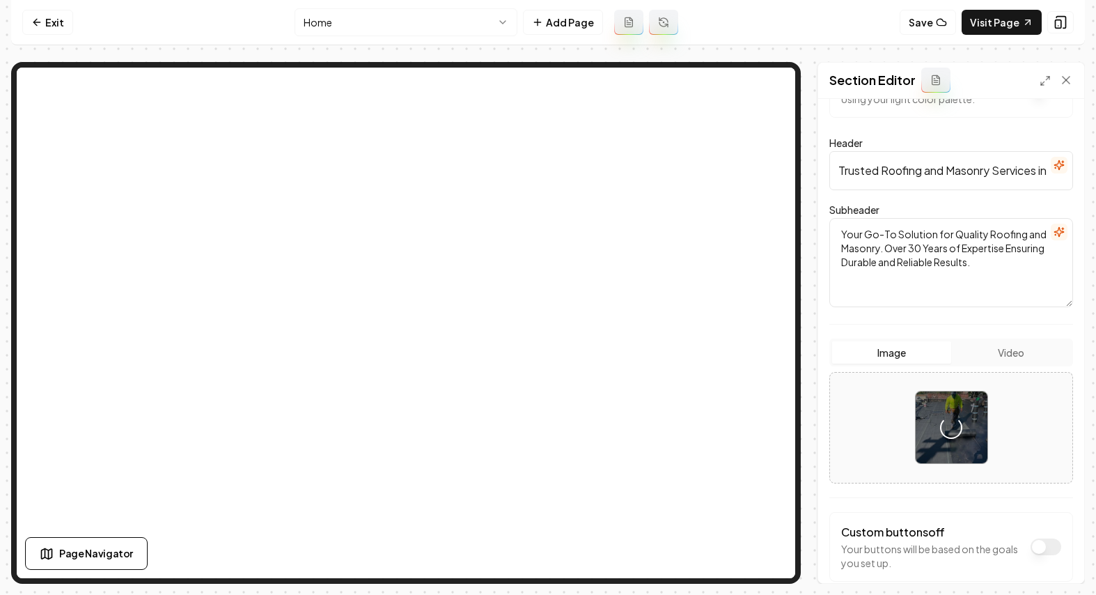
scroll to position [125, 0]
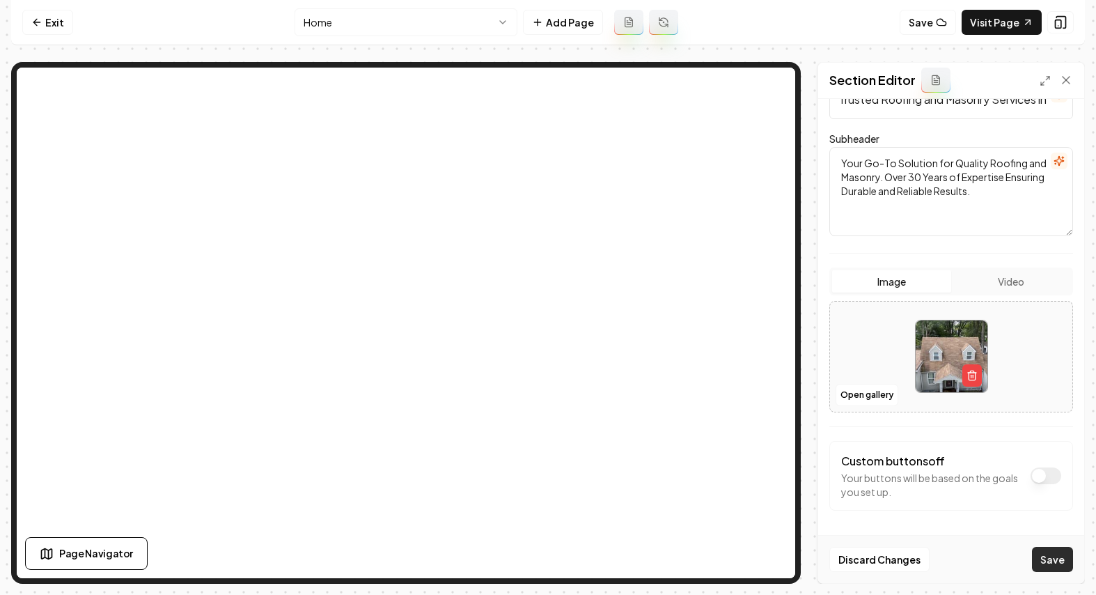
click at [1058, 557] on button "Save" at bounding box center [1052, 559] width 41 height 25
